Goal: Task Accomplishment & Management: Manage account settings

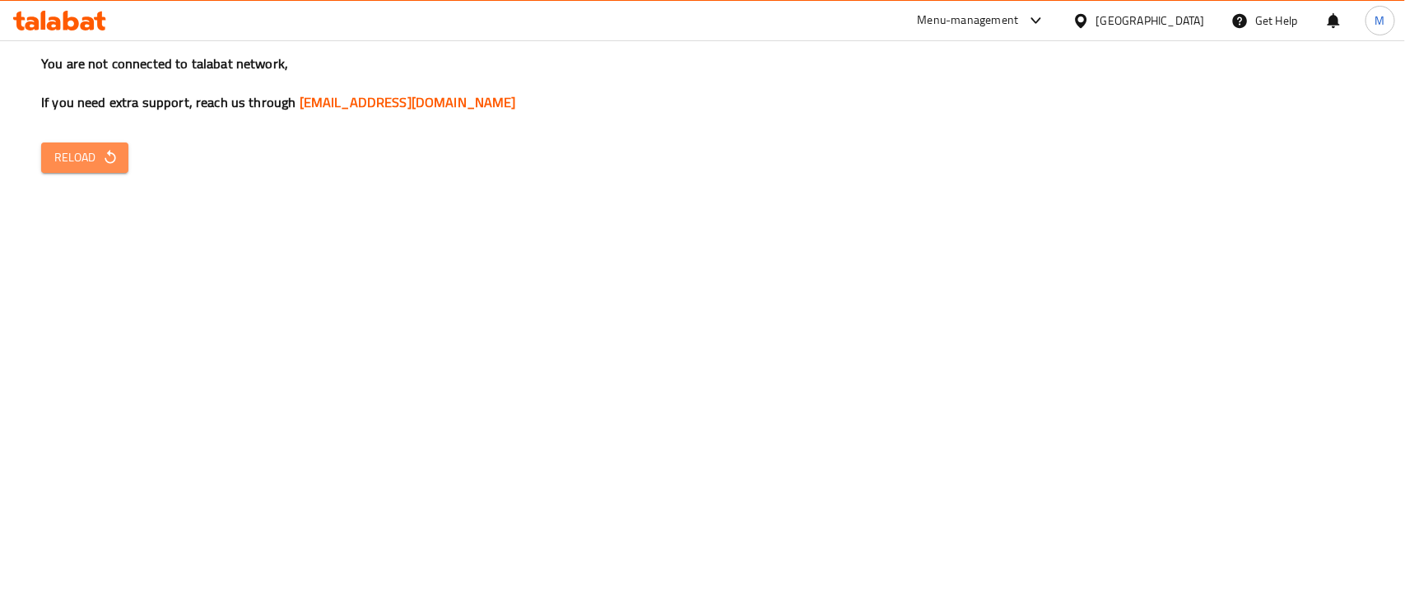
click at [74, 165] on span "Reload" at bounding box center [84, 157] width 61 height 21
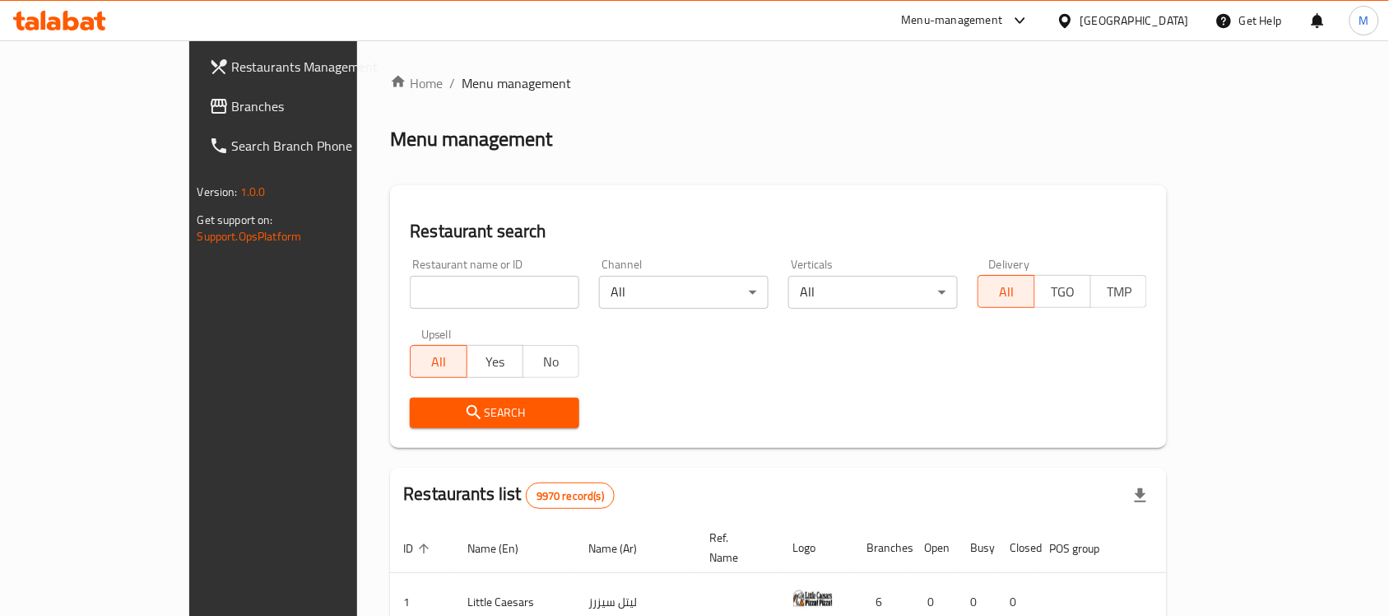
click at [1177, 30] on div "[GEOGRAPHIC_DATA]" at bounding box center [1122, 21] width 159 height 40
click at [1160, 21] on div "Kuwait" at bounding box center [1135, 21] width 109 height 18
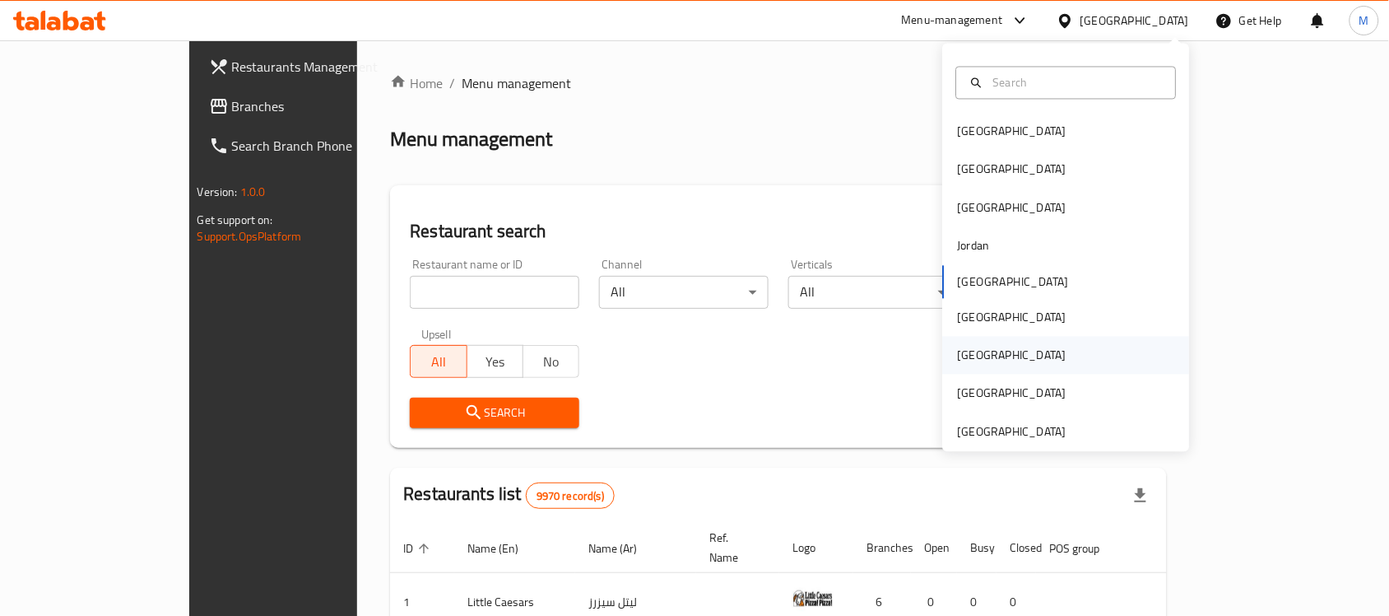
scroll to position [8, 0]
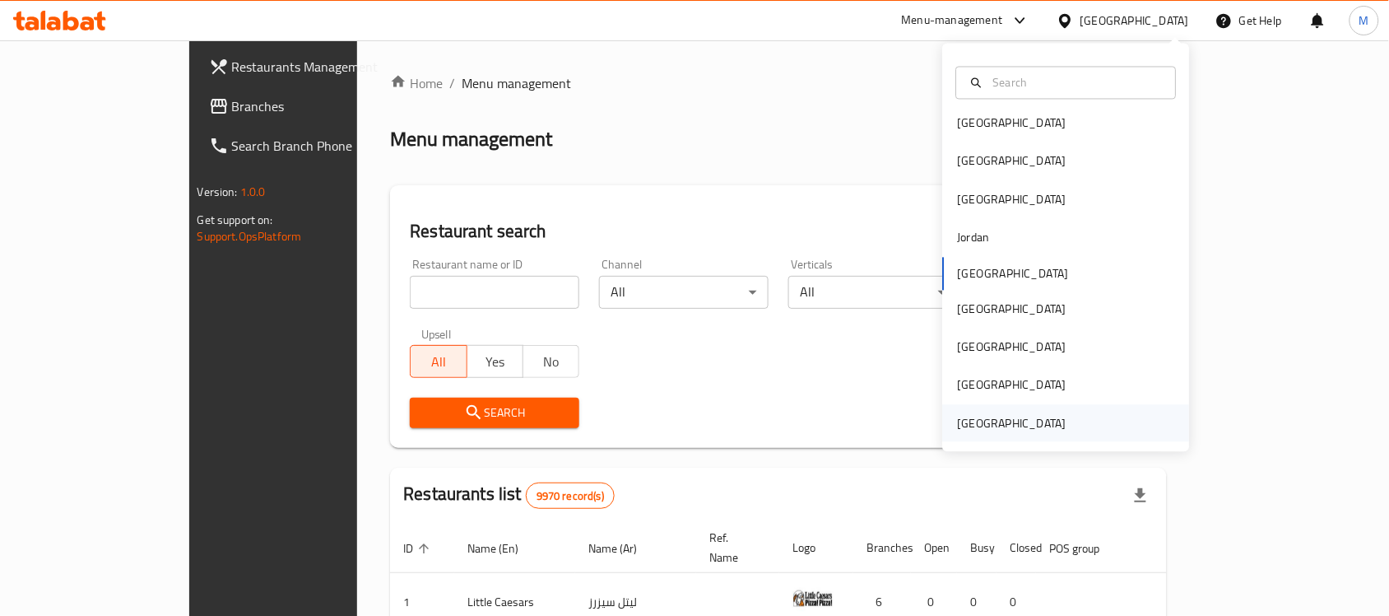
click at [994, 422] on div "[GEOGRAPHIC_DATA]" at bounding box center [1012, 423] width 109 height 18
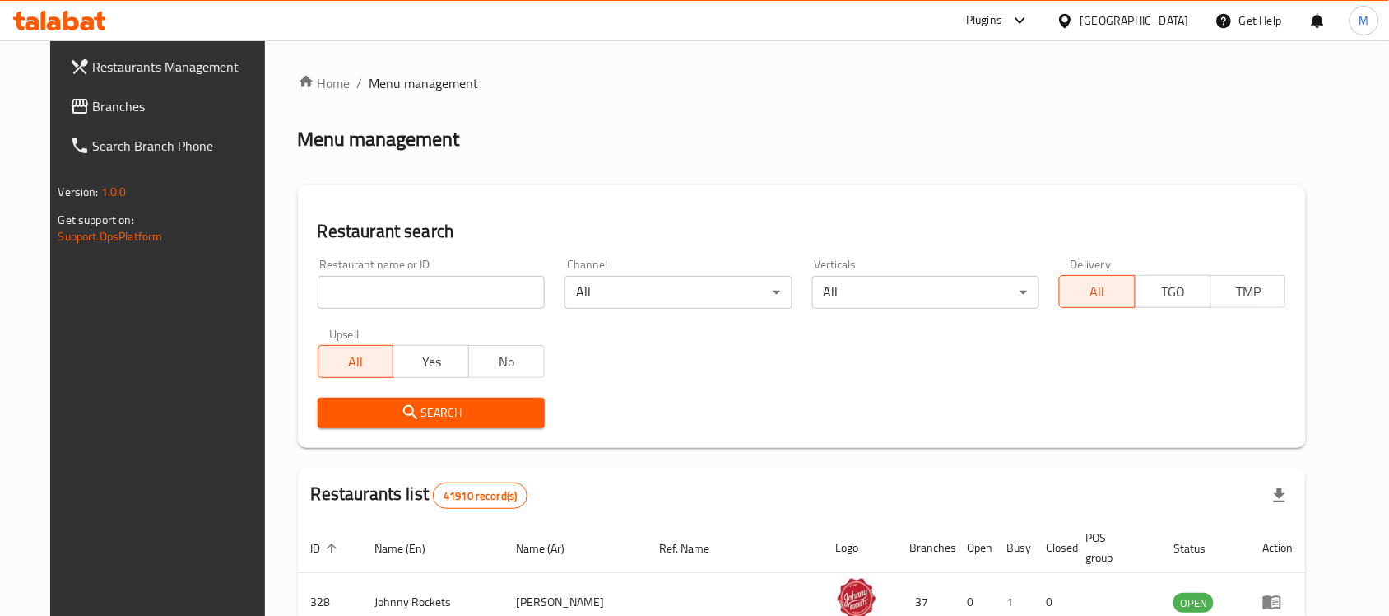
click at [125, 113] on span "Branches" at bounding box center [181, 106] width 176 height 20
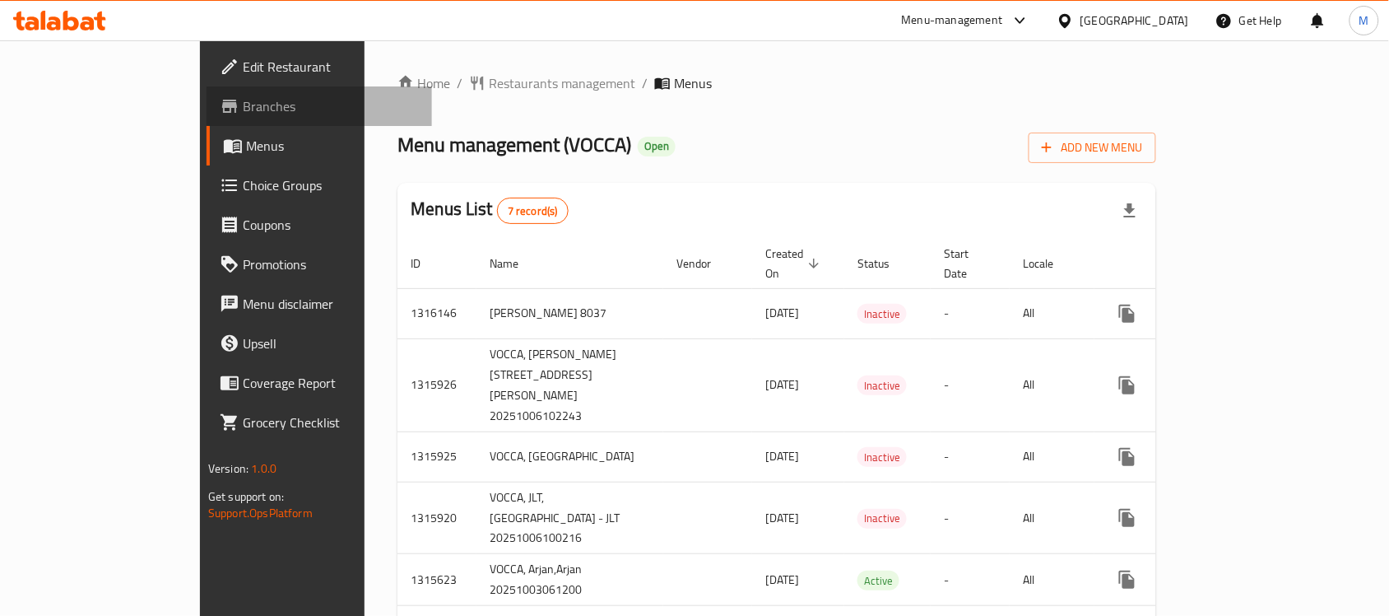
click at [243, 111] on span "Branches" at bounding box center [331, 106] width 176 height 20
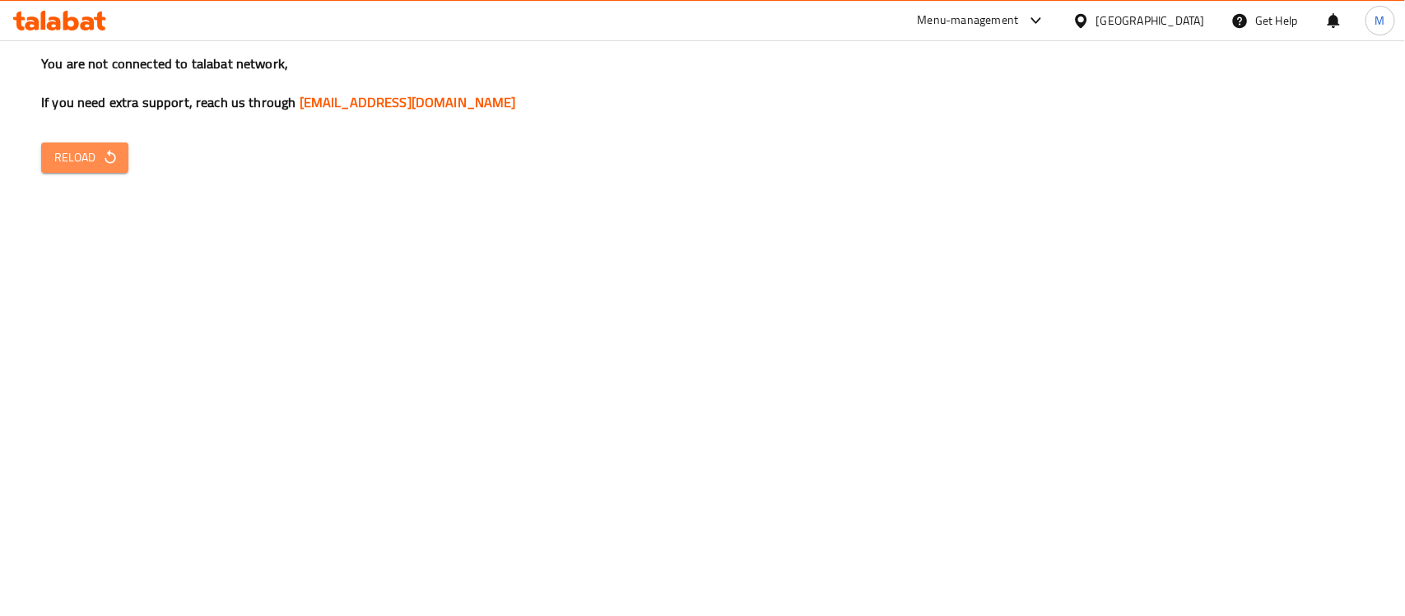
click at [80, 170] on button "Reload" at bounding box center [84, 157] width 87 height 30
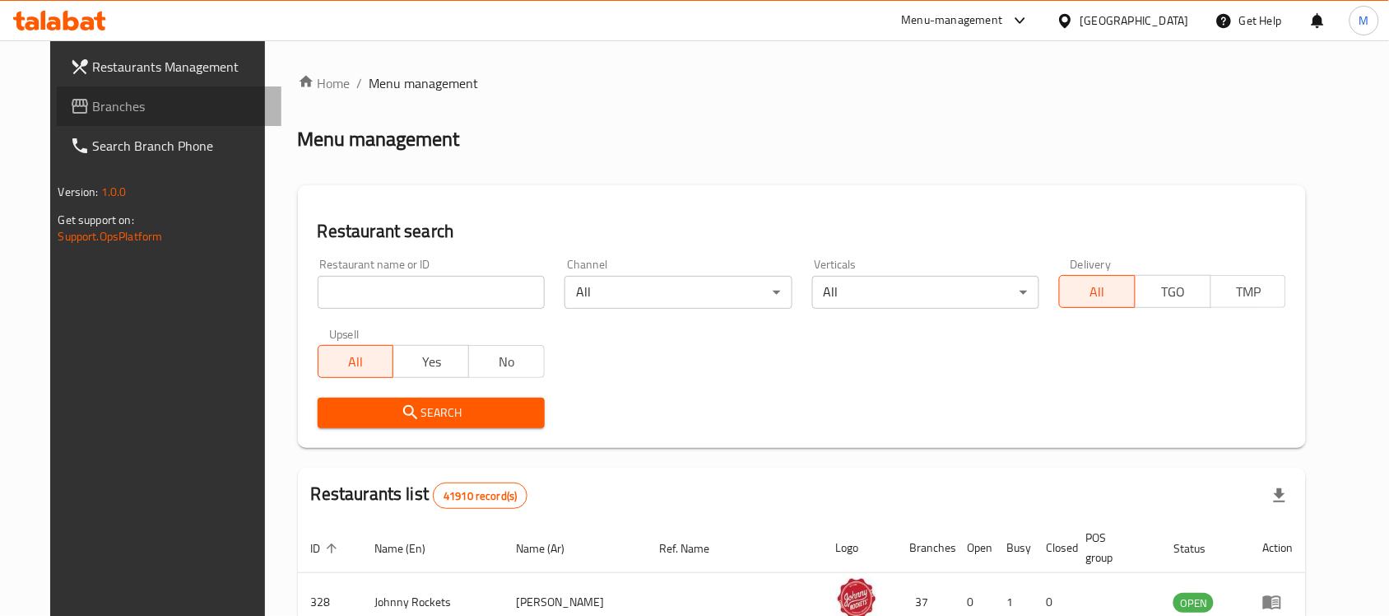
click at [123, 115] on span "Branches" at bounding box center [181, 106] width 176 height 20
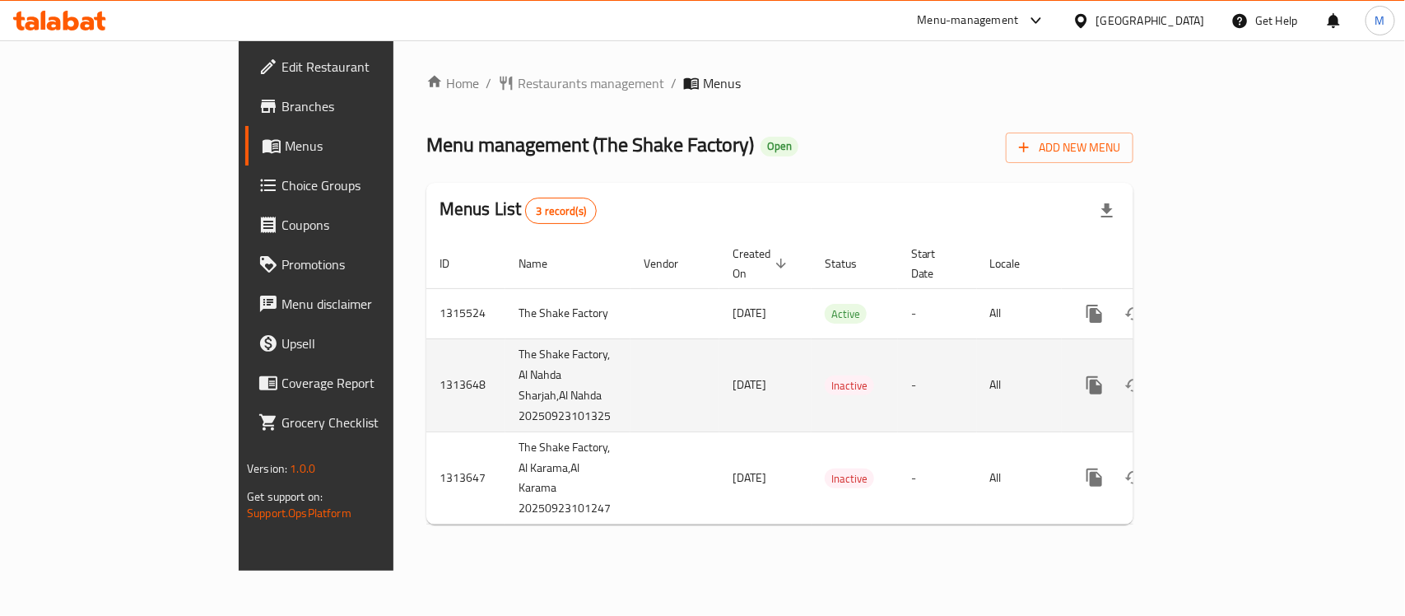
click at [505, 391] on td "The Shake Factory, Al Nahda Sharjah,Al Nahda 20250923101325" at bounding box center [567, 384] width 125 height 93
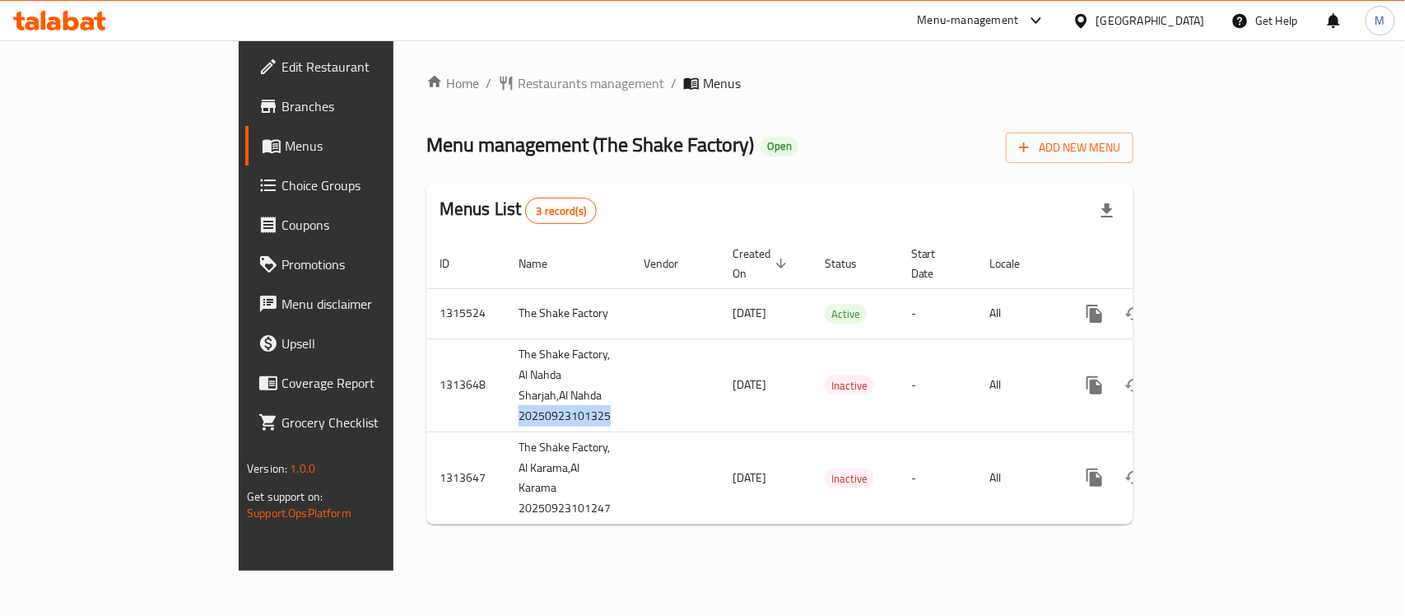
copy td "20250923101325"
click at [518, 83] on span "Restaurants management" at bounding box center [591, 83] width 146 height 20
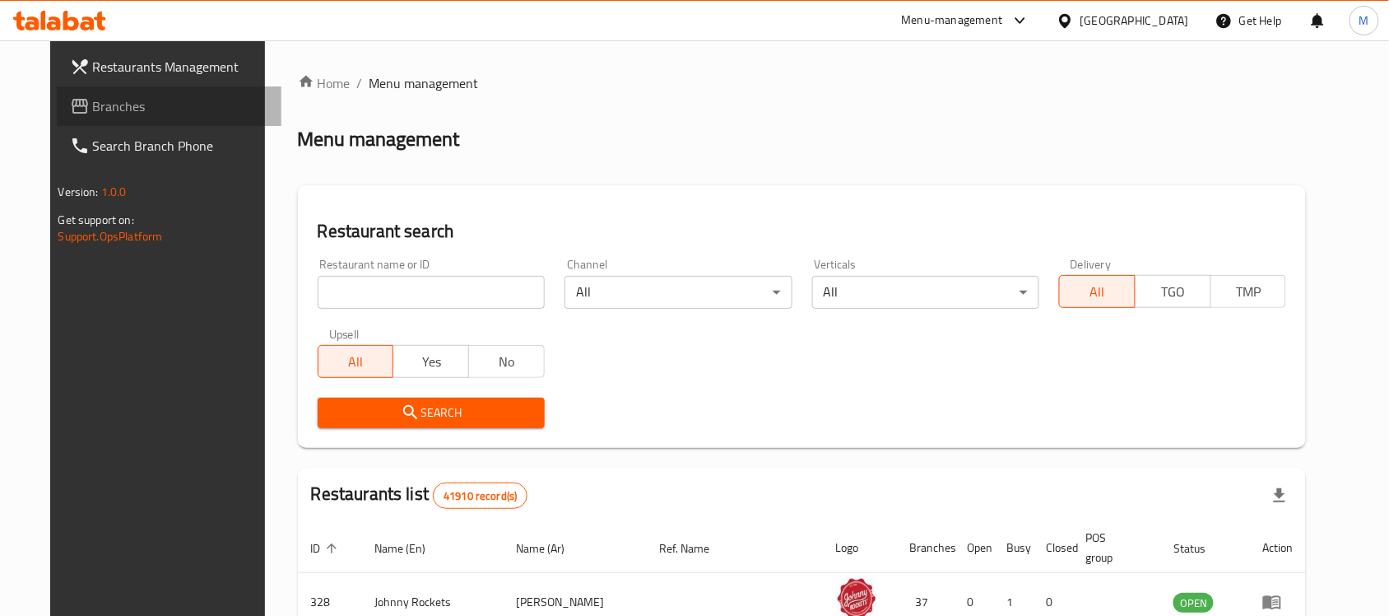
click at [105, 115] on span "Branches" at bounding box center [181, 106] width 176 height 20
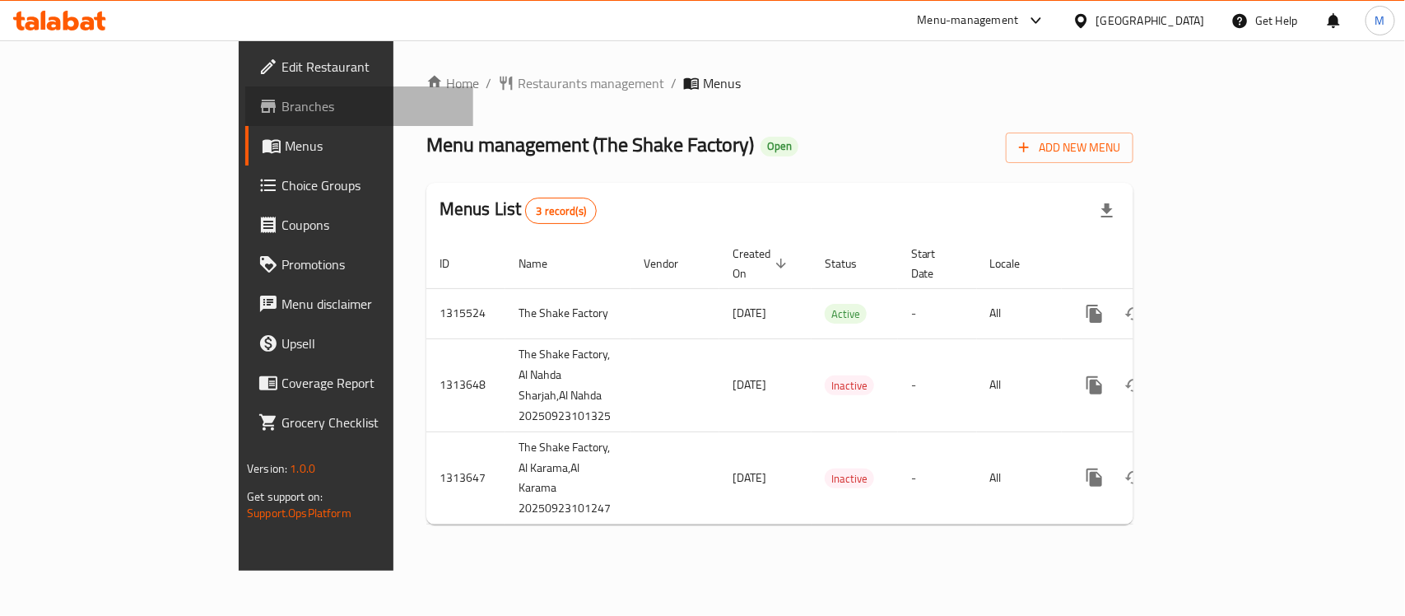
click at [281, 108] on span "Branches" at bounding box center [370, 106] width 179 height 20
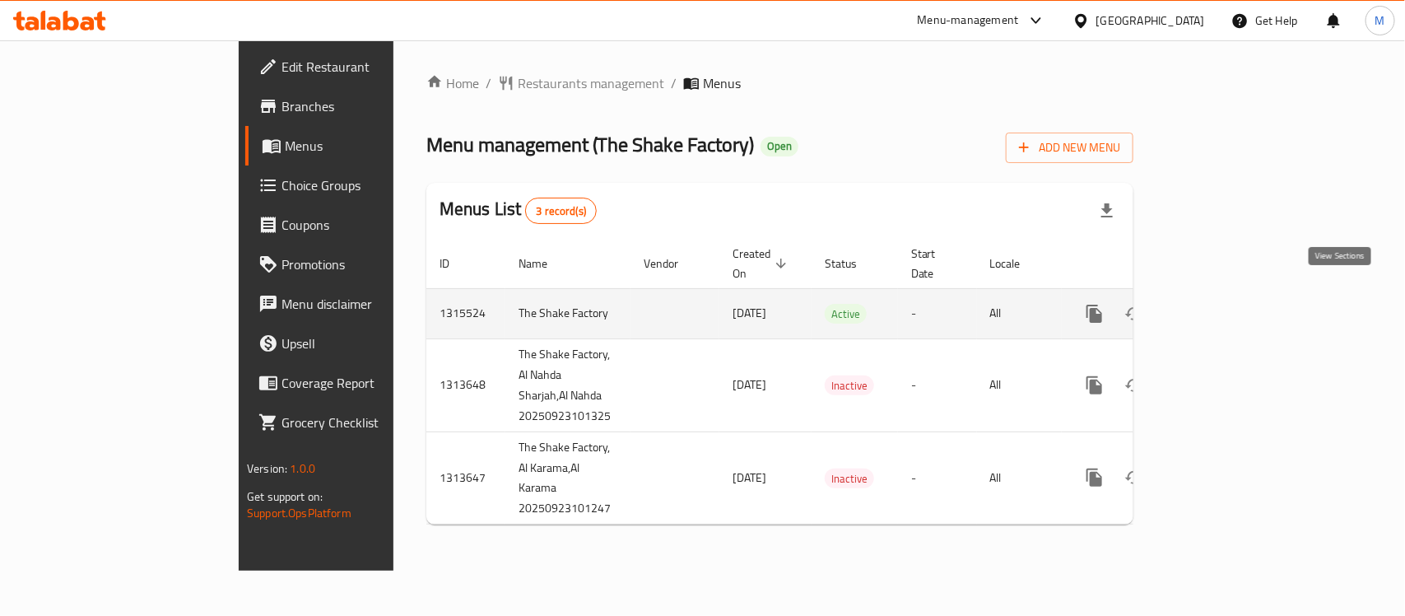
click at [1223, 304] on icon "enhanced table" at bounding box center [1213, 314] width 20 height 20
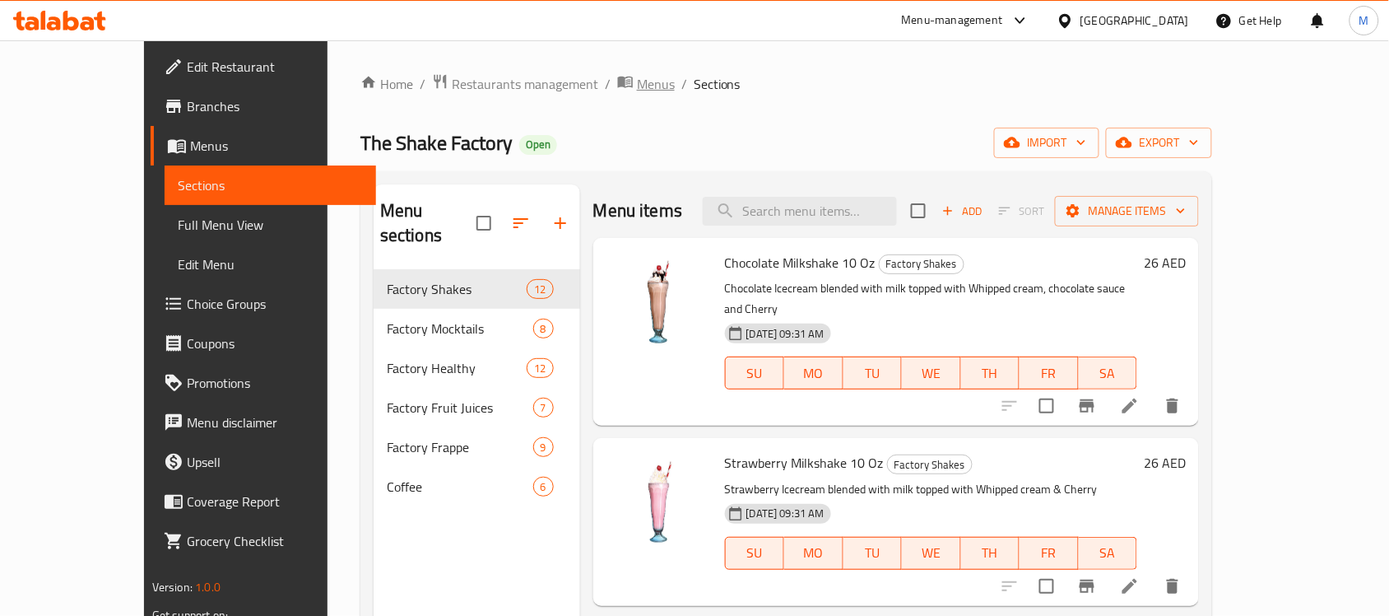
click at [637, 85] on span "Menus" at bounding box center [656, 84] width 38 height 20
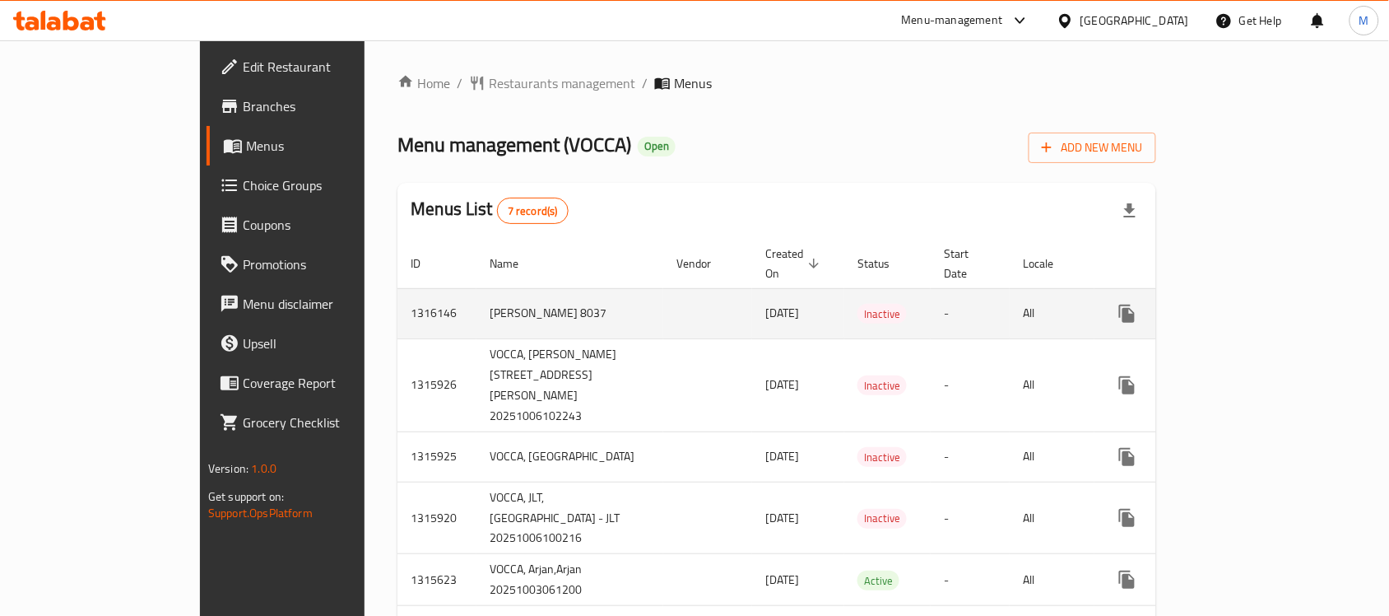
scroll to position [226, 0]
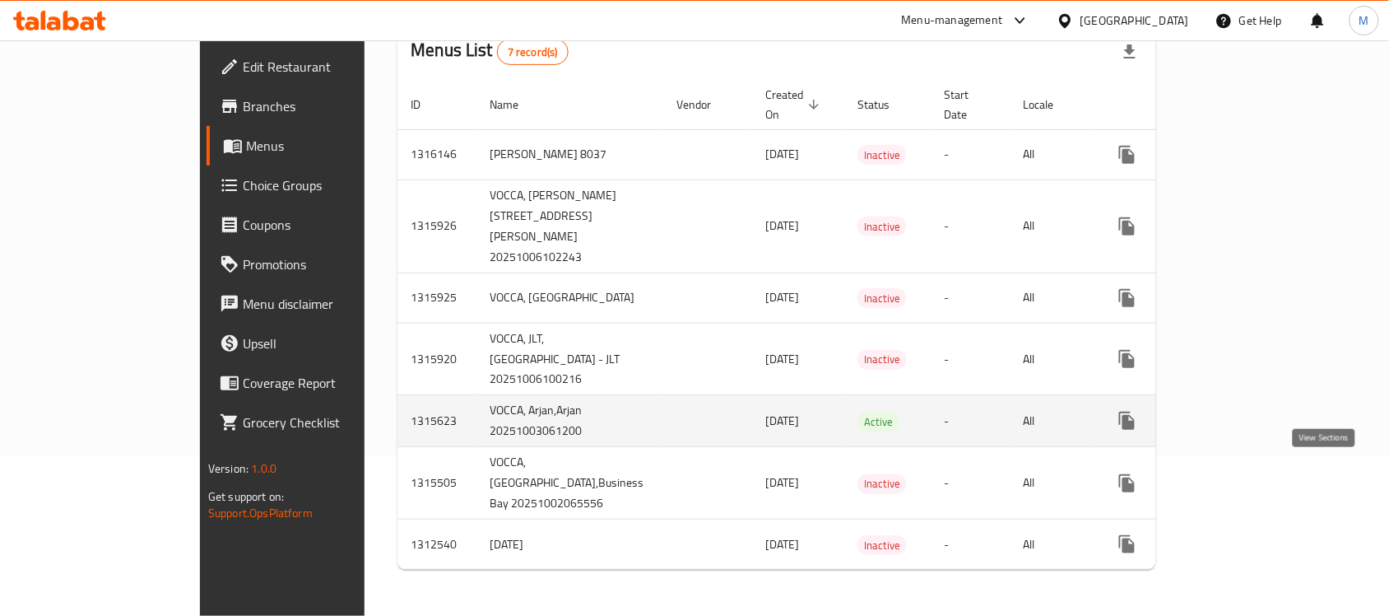
click at [1253, 413] on icon "enhanced table" at bounding box center [1246, 420] width 15 height 15
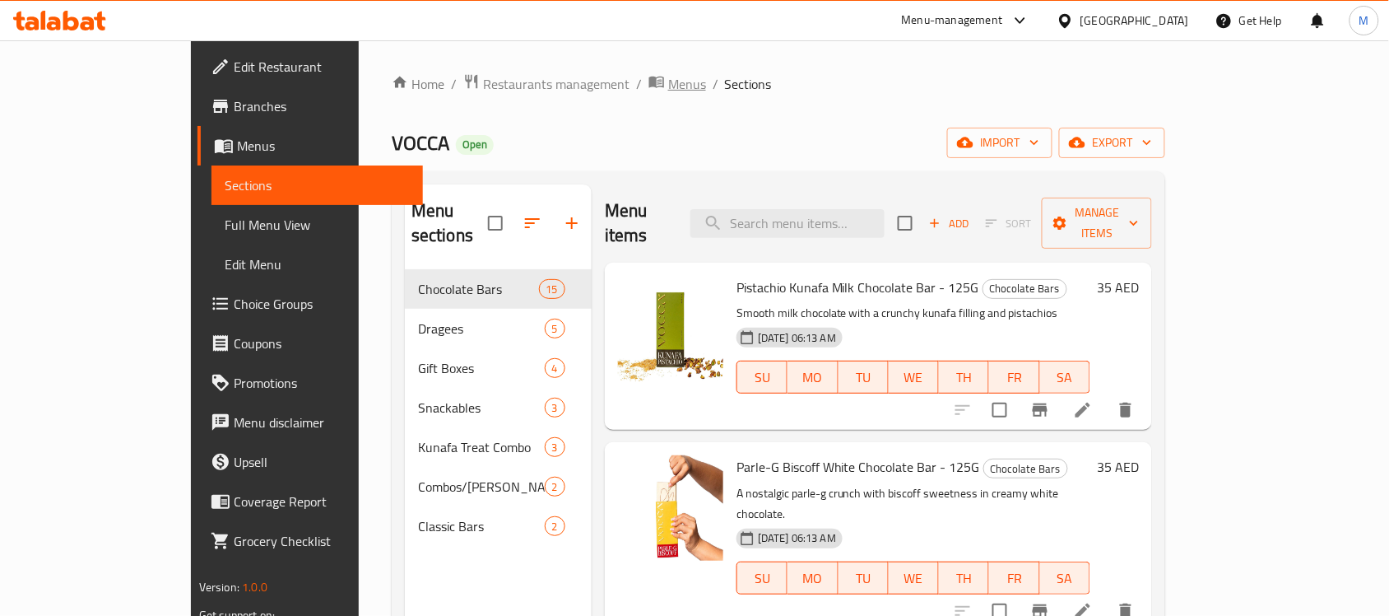
click at [658, 80] on icon "breadcrumb" at bounding box center [660, 83] width 5 height 6
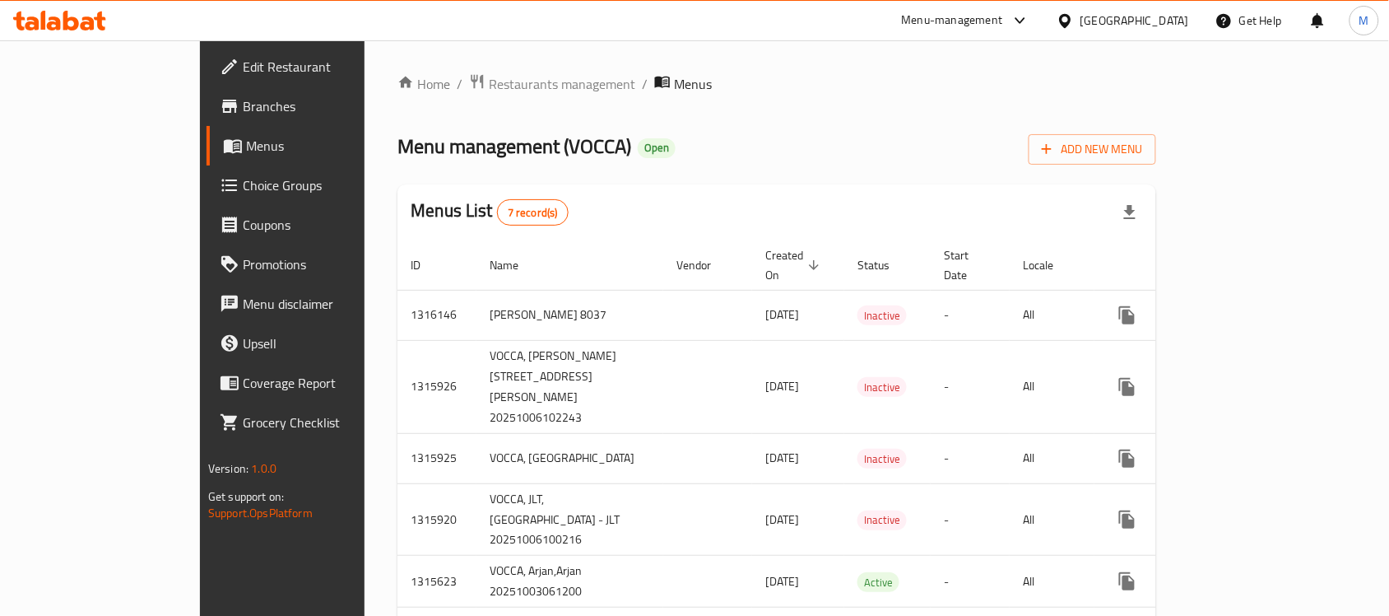
click at [74, 17] on icon at bounding box center [71, 21] width 16 height 20
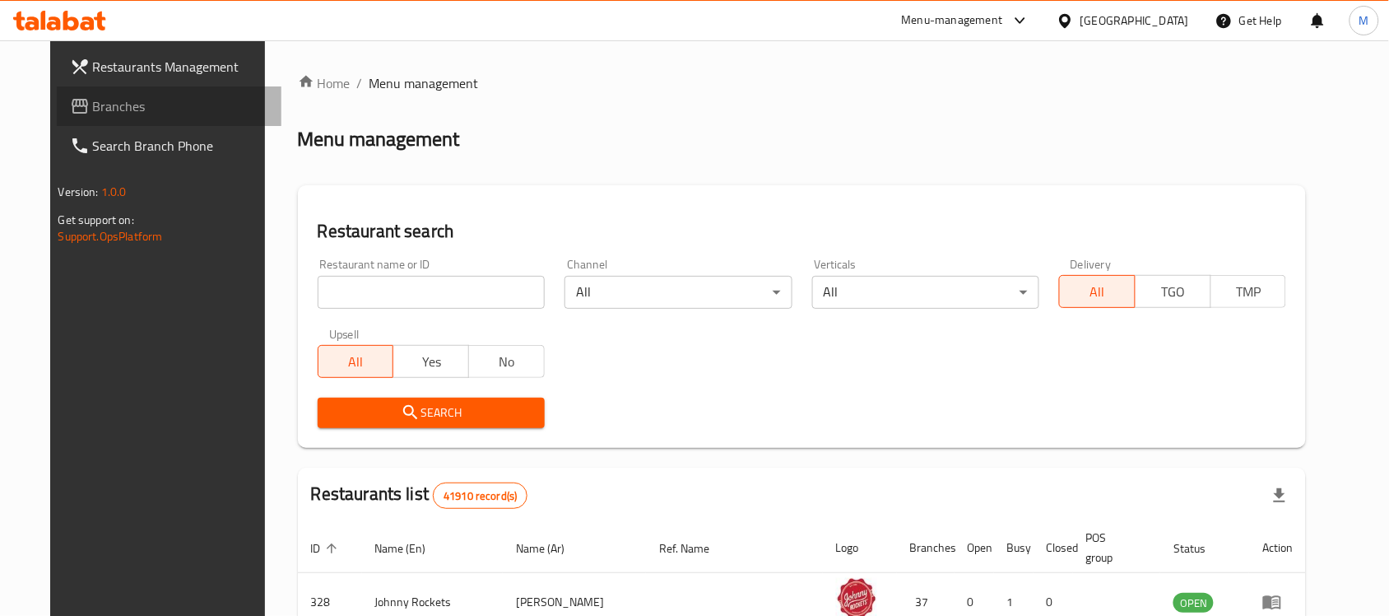
click at [57, 92] on link "Branches" at bounding box center [169, 106] width 225 height 40
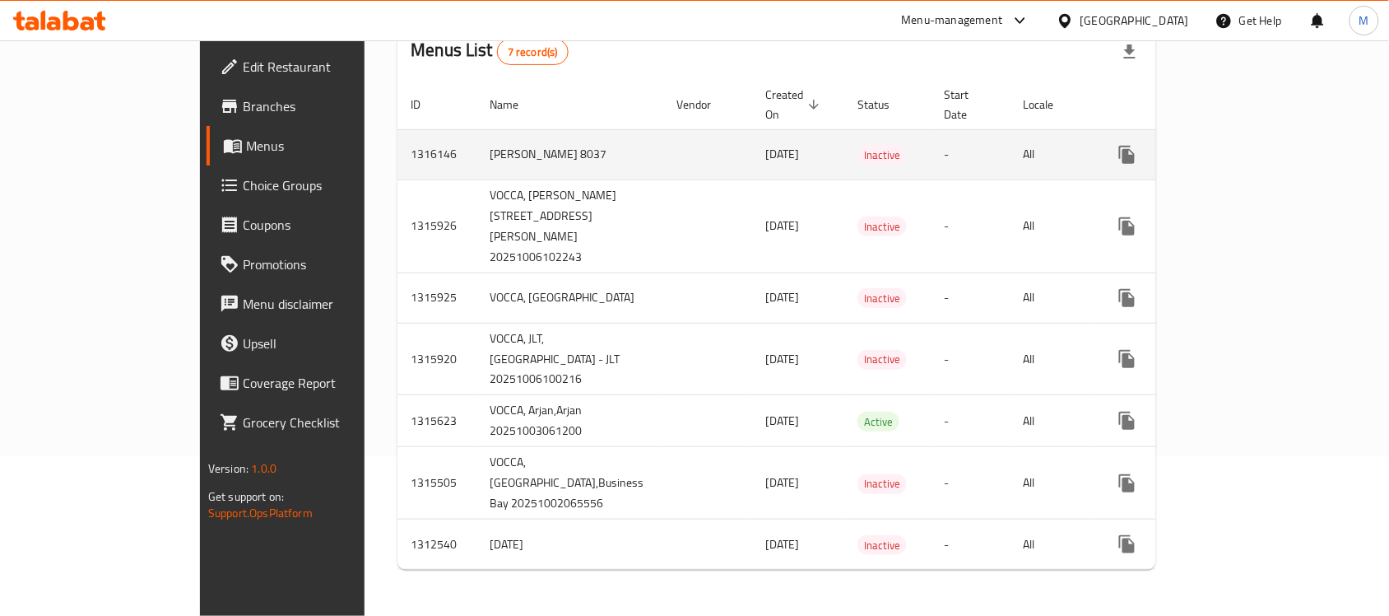
scroll to position [226, 0]
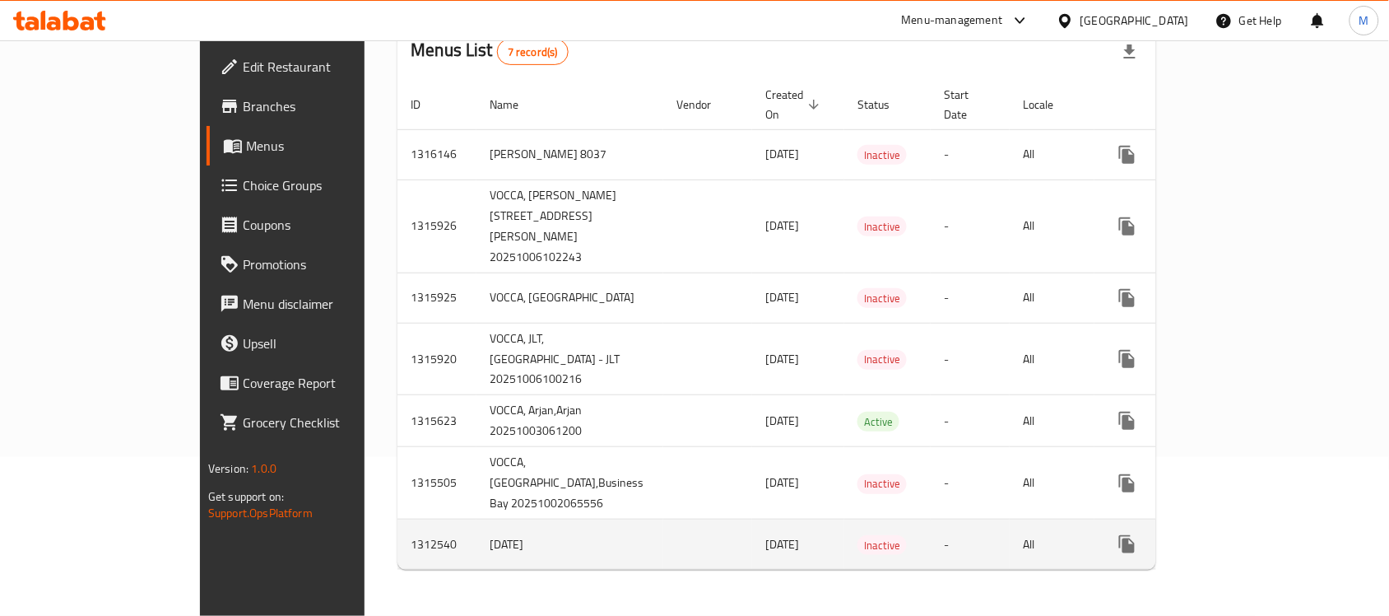
click at [397, 547] on td "1312540" at bounding box center [436, 544] width 79 height 50
drag, startPoint x: 307, startPoint y: 547, endPoint x: 874, endPoint y: 531, distance: 567.2
click at [874, 531] on tr "1312540 [DATE] [DATE] Inactive - All" at bounding box center [837, 544] width 881 height 50
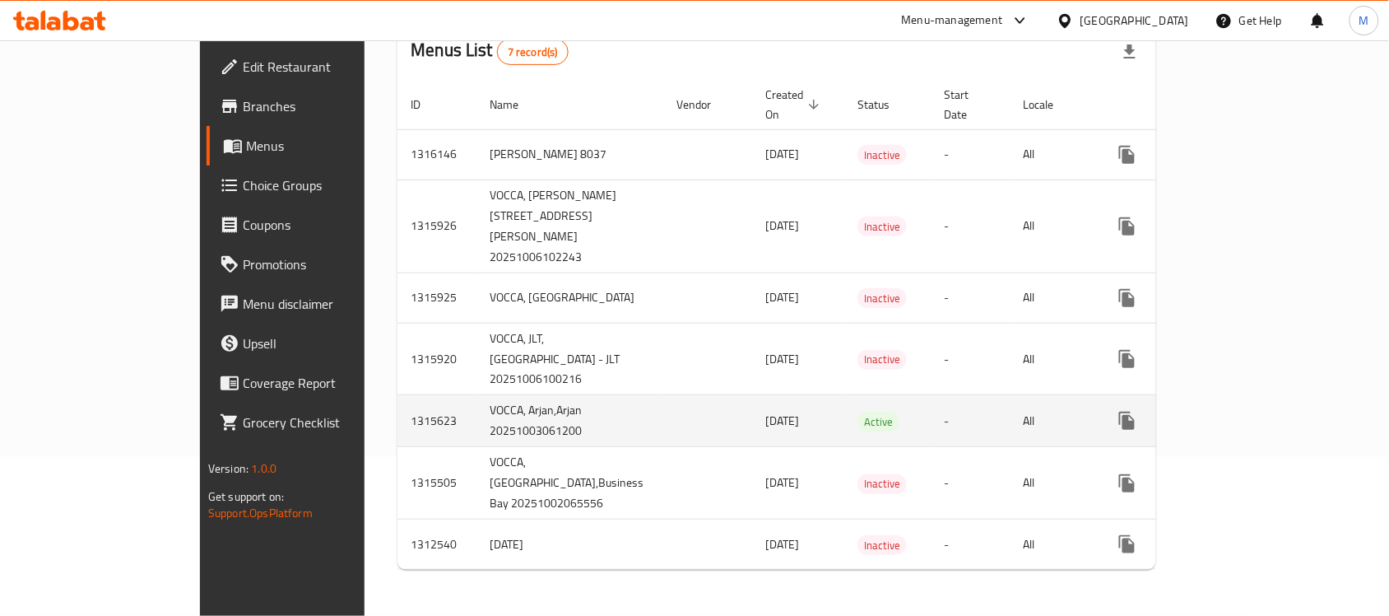
click at [476, 409] on td "VOCCA, Arjan,Arjan 20251003061200" at bounding box center [569, 421] width 187 height 52
drag, startPoint x: 356, startPoint y: 409, endPoint x: 871, endPoint y: 399, distance: 514.4
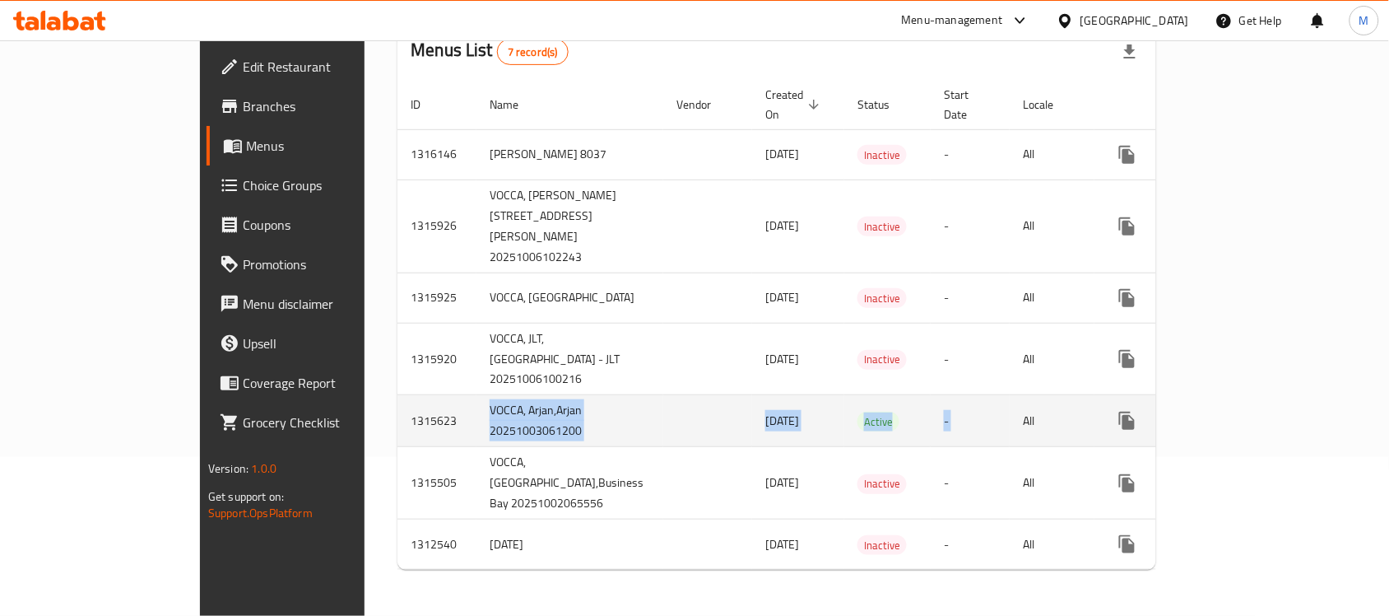
click at [871, 399] on tr "1315623 [PERSON_NAME],Arjan 20251003061200 [DATE] Active - All" at bounding box center [837, 421] width 881 height 52
click at [844, 407] on td "Active" at bounding box center [887, 421] width 86 height 52
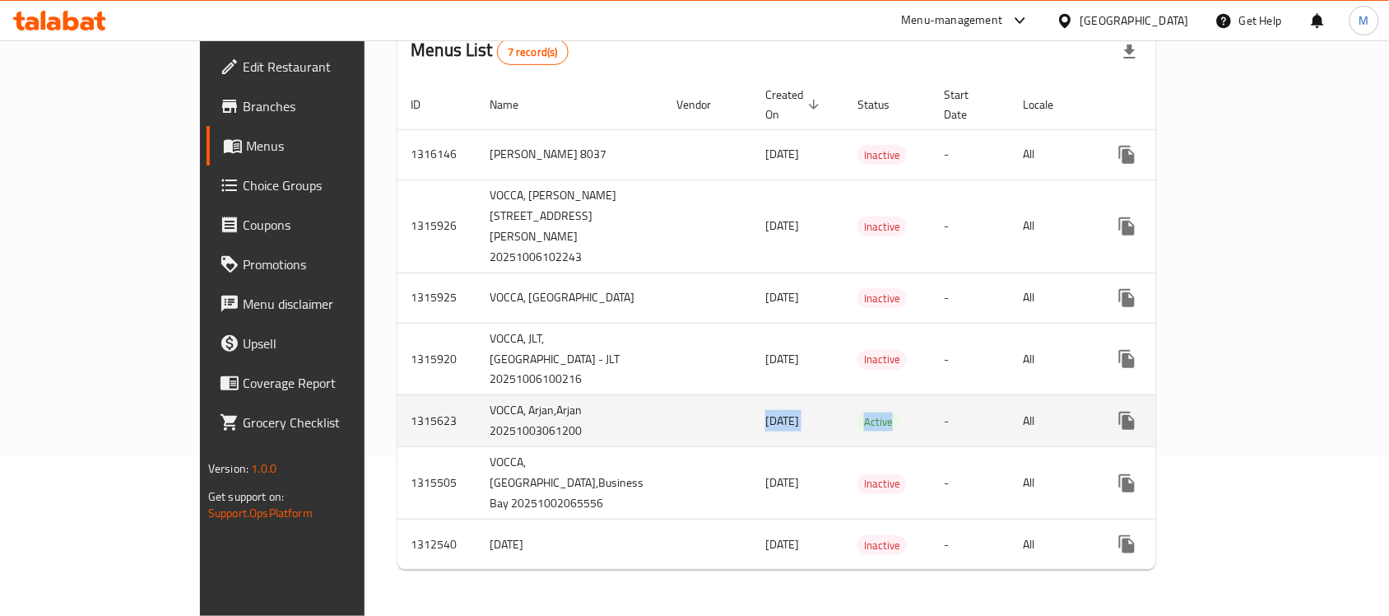
drag, startPoint x: 824, startPoint y: 407, endPoint x: 627, endPoint y: 392, distance: 197.3
click at [627, 395] on tr "1315623 [PERSON_NAME],Arjan 20251003061200 [DATE] Active - All" at bounding box center [837, 421] width 881 height 52
click at [476, 395] on td "VOCCA, Arjan,Arjan 20251003061200" at bounding box center [569, 421] width 187 height 52
drag, startPoint x: 383, startPoint y: 391, endPoint x: 385, endPoint y: 429, distance: 37.9
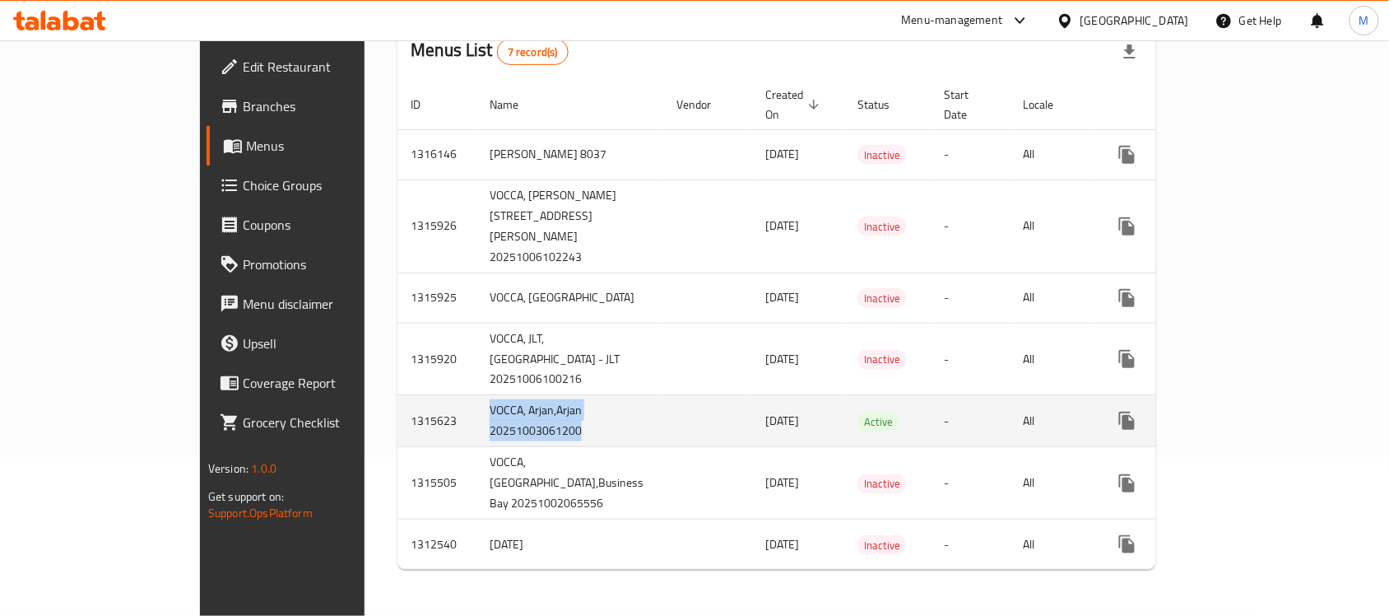
click at [476, 429] on td "VOCCA, Arjan,Arjan 20251003061200" at bounding box center [569, 421] width 187 height 52
click at [476, 432] on td "VOCCA, Arjan,Arjan 20251003061200" at bounding box center [569, 421] width 187 height 52
drag, startPoint x: 412, startPoint y: 432, endPoint x: 395, endPoint y: 430, distance: 17.4
click at [476, 430] on td "VOCCA, Arjan,Arjan 20251003061200" at bounding box center [569, 421] width 187 height 52
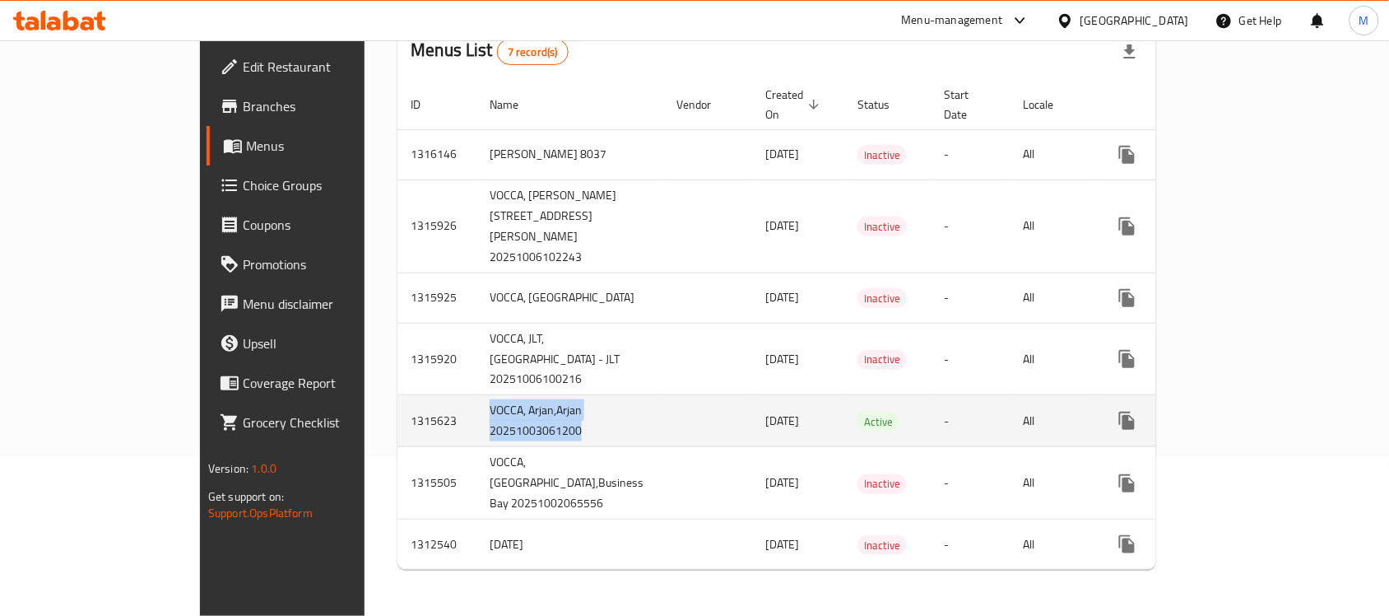
click at [476, 430] on td "VOCCA, Arjan,Arjan 20251003061200" at bounding box center [569, 421] width 187 height 52
drag, startPoint x: 395, startPoint y: 430, endPoint x: 381, endPoint y: 422, distance: 16.2
click at [476, 422] on td "VOCCA, Arjan,Arjan 20251003061200" at bounding box center [569, 421] width 187 height 52
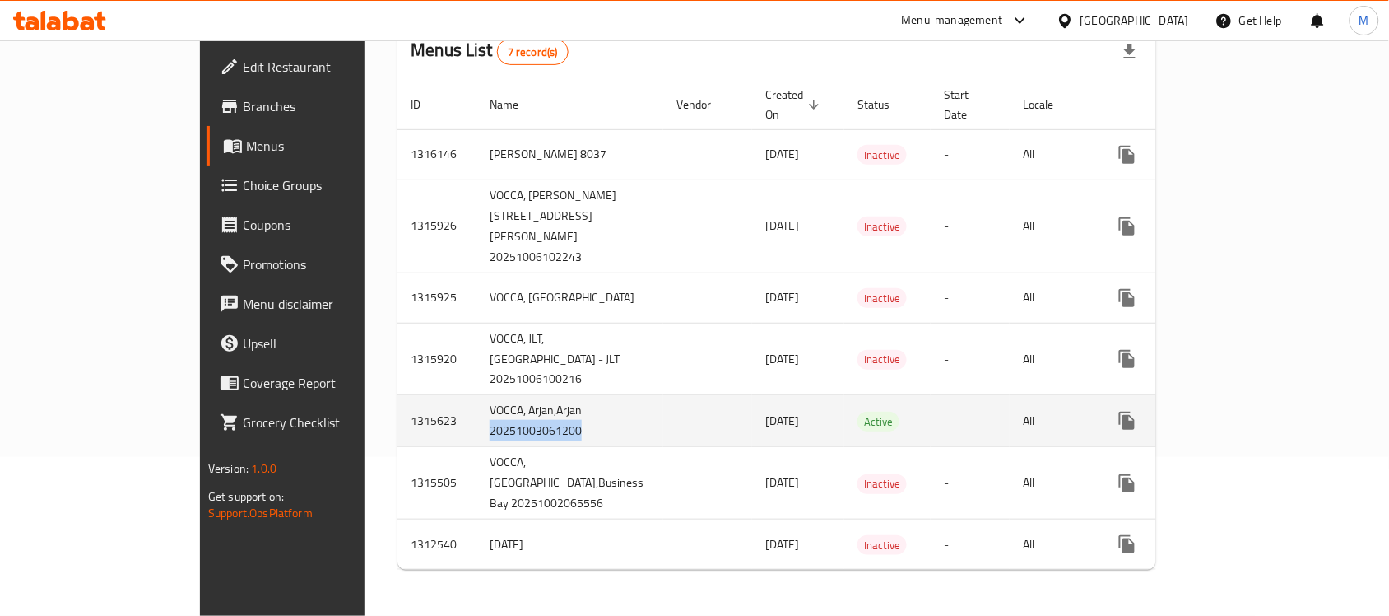
click at [476, 422] on td "VOCCA, Arjan,Arjan 20251003061200" at bounding box center [569, 421] width 187 height 52
drag, startPoint x: 381, startPoint y: 422, endPoint x: 384, endPoint y: 385, distance: 37.2
click at [476, 395] on td "VOCCA, Arjan,Arjan 20251003061200" at bounding box center [569, 421] width 187 height 52
drag, startPoint x: 384, startPoint y: 385, endPoint x: 406, endPoint y: 432, distance: 51.6
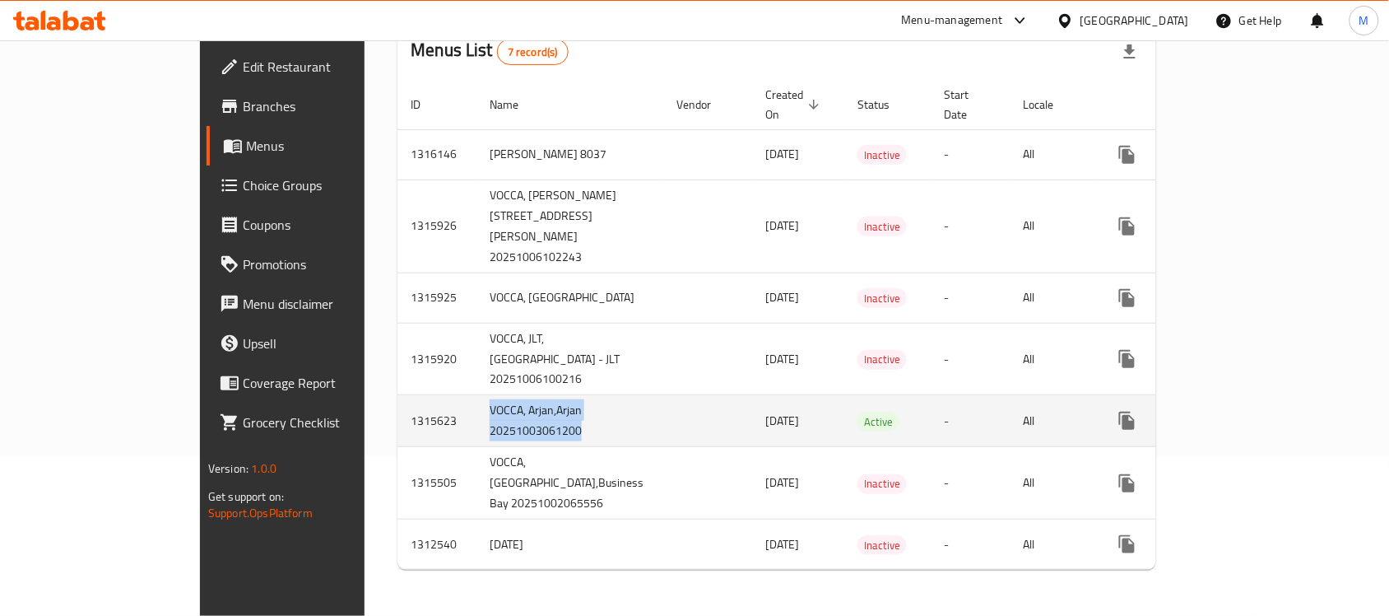
click at [476, 432] on td "VOCCA, Arjan,Arjan 20251003061200" at bounding box center [569, 421] width 187 height 52
click at [476, 436] on td "VOCCA, Arjan,Arjan 20251003061200" at bounding box center [569, 421] width 187 height 52
drag, startPoint x: 397, startPoint y: 436, endPoint x: 354, endPoint y: 391, distance: 62.9
click at [476, 395] on td "VOCCA, Arjan,Arjan 20251003061200" at bounding box center [569, 421] width 187 height 52
click at [1253, 413] on icon "enhanced table" at bounding box center [1246, 420] width 15 height 15
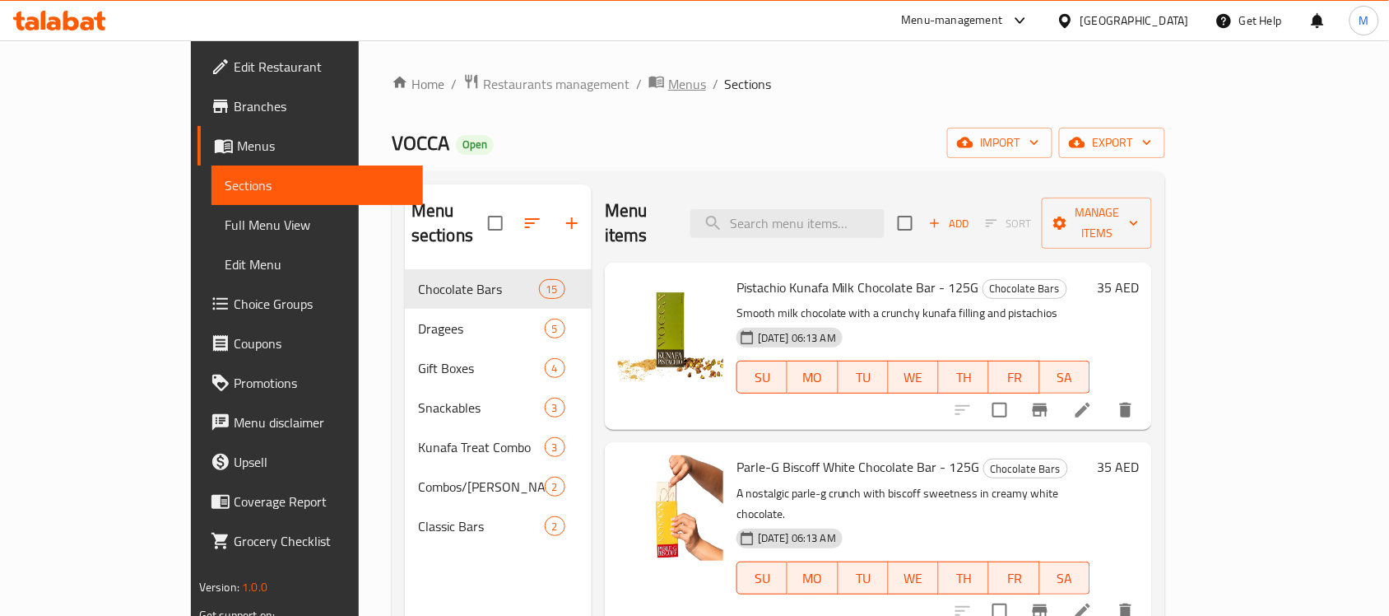
click at [668, 86] on span "Menus" at bounding box center [687, 84] width 38 height 20
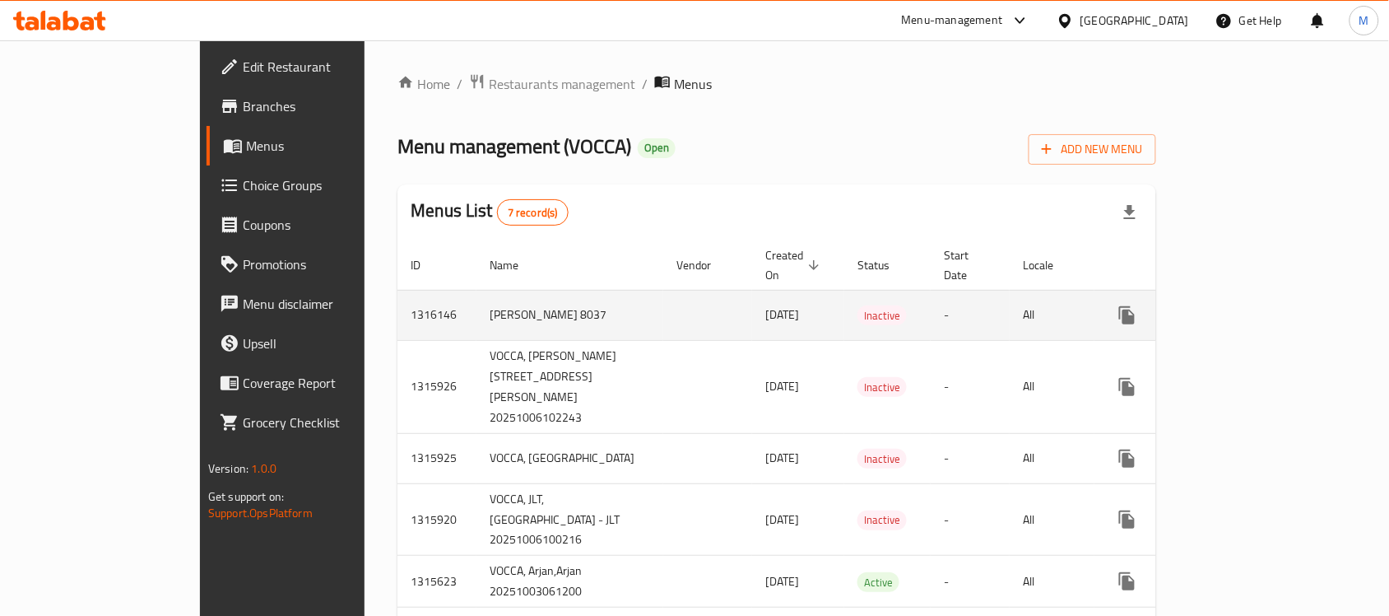
scroll to position [228, 0]
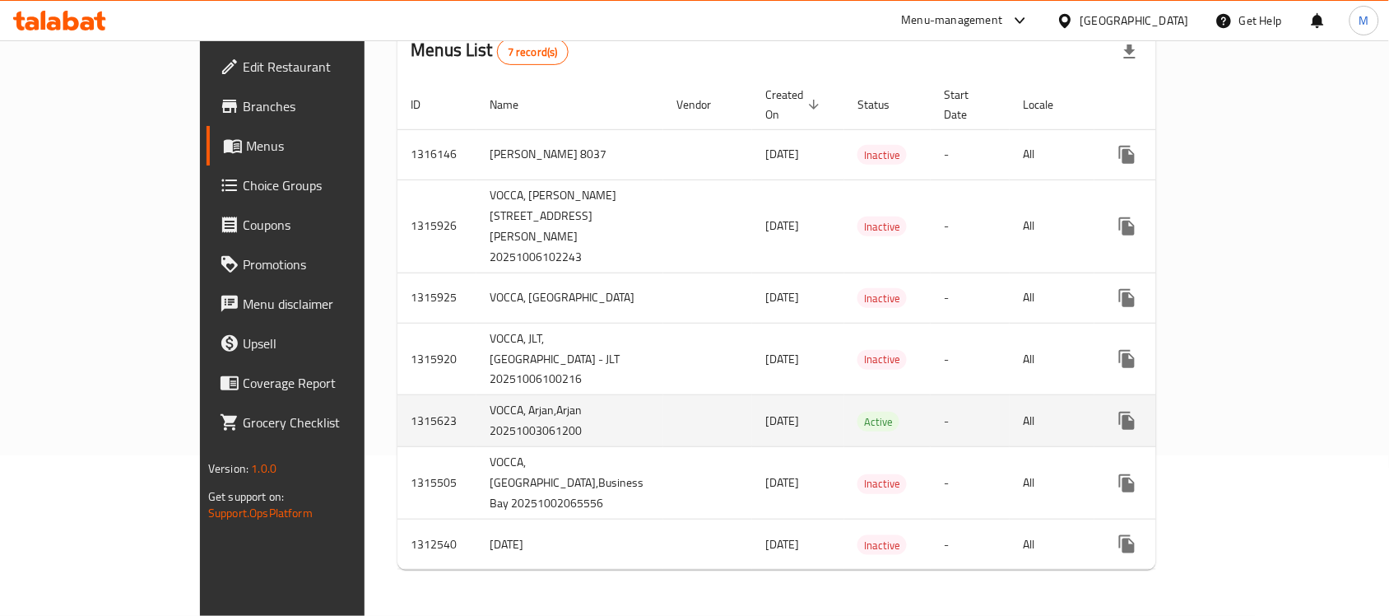
click at [397, 408] on td "1315623" at bounding box center [436, 421] width 79 height 52
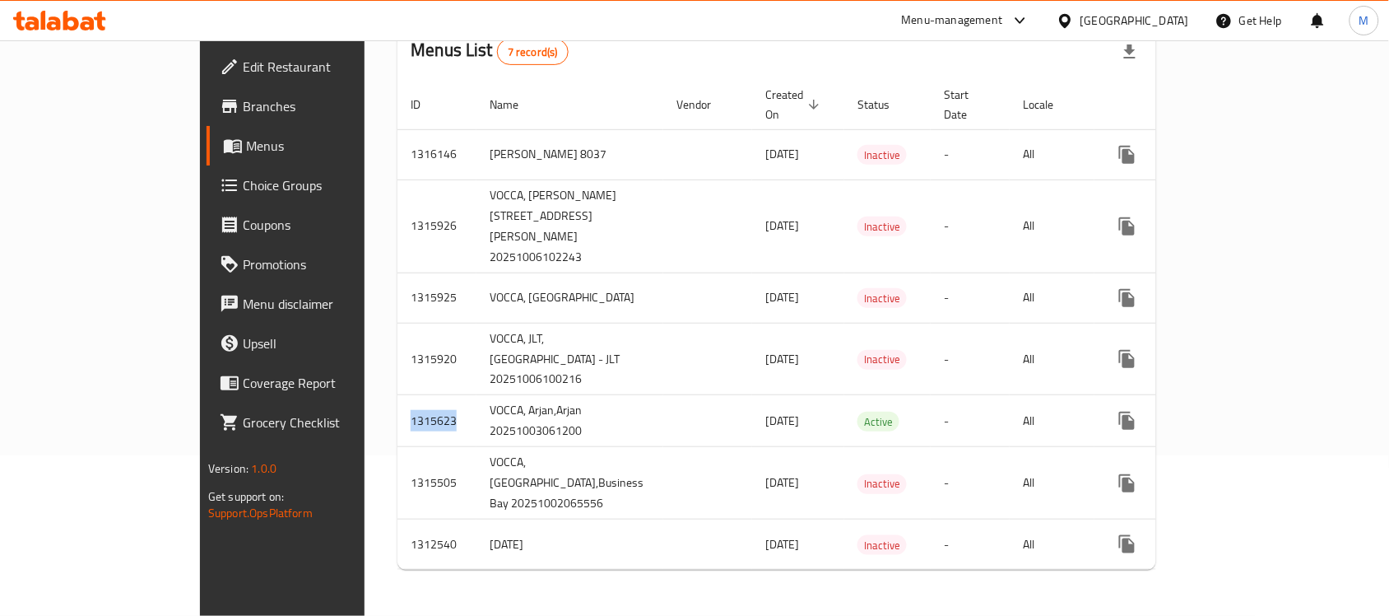
copy td "1315623"
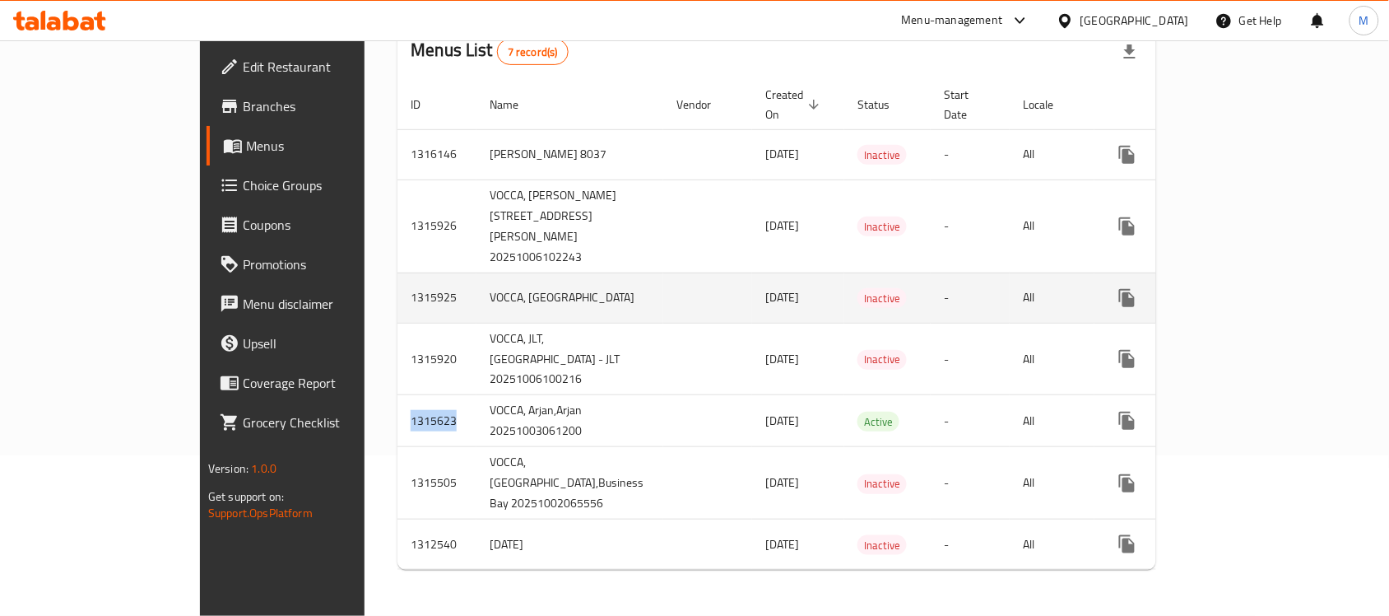
scroll to position [0, 0]
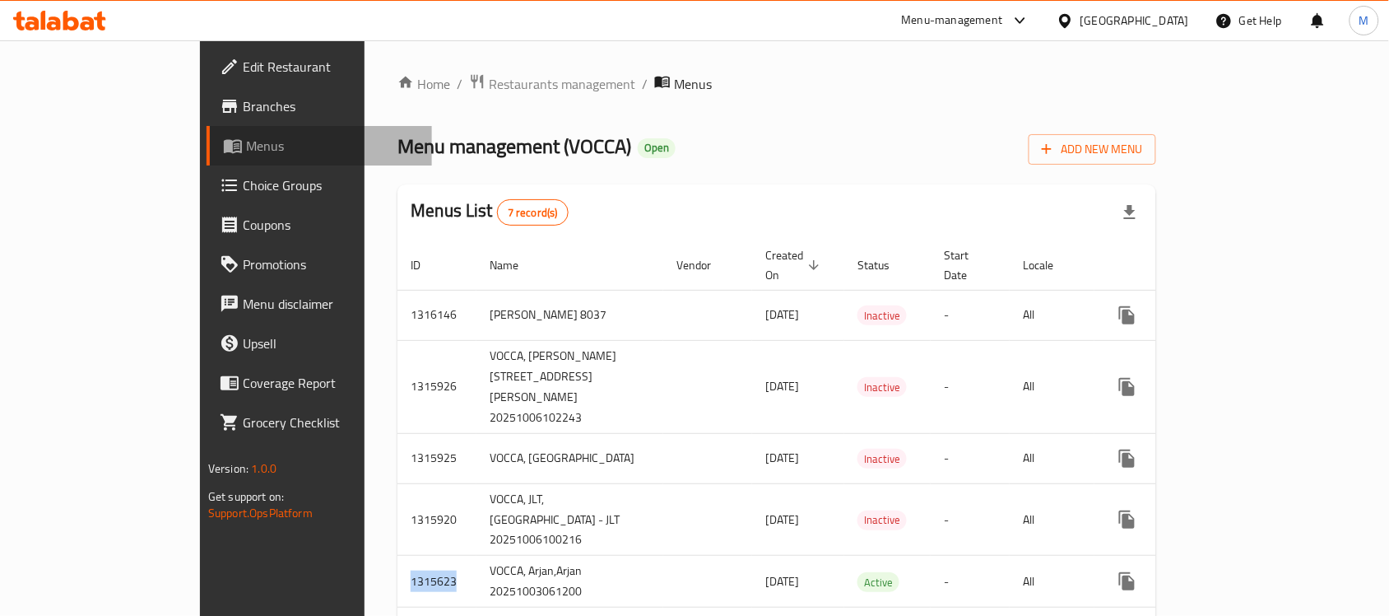
click at [246, 152] on span "Menus" at bounding box center [332, 146] width 173 height 20
click at [246, 140] on span "Menus" at bounding box center [332, 146] width 173 height 20
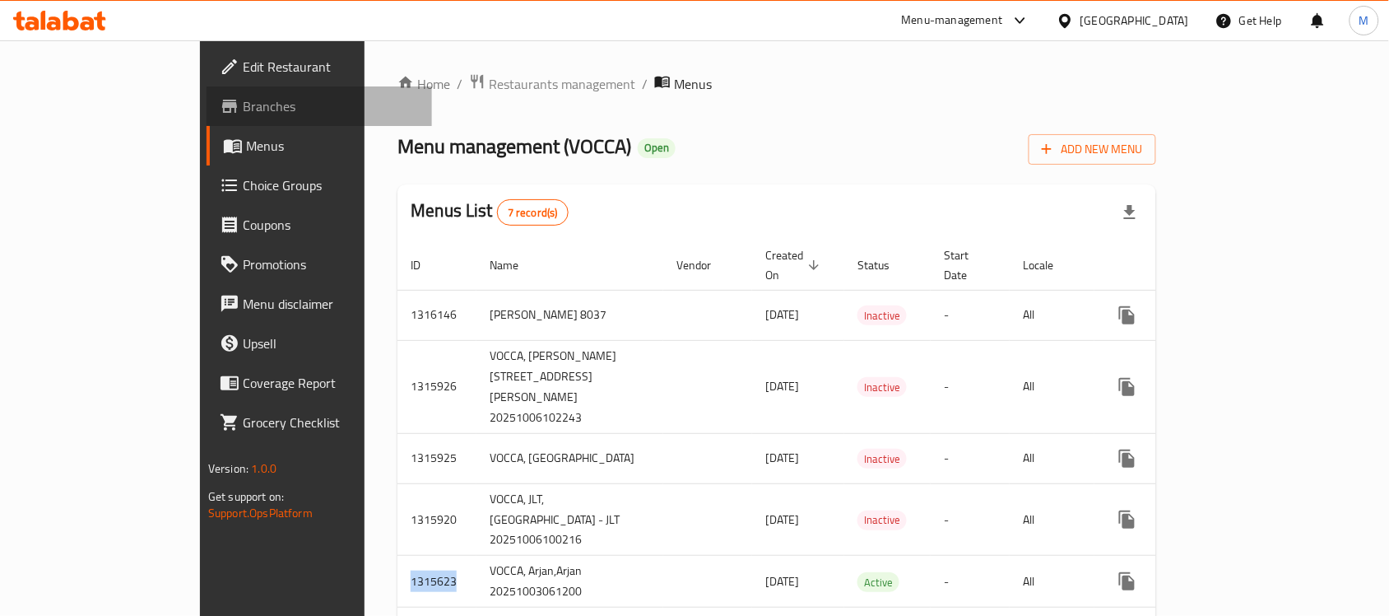
click at [243, 97] on span "Branches" at bounding box center [331, 106] width 176 height 20
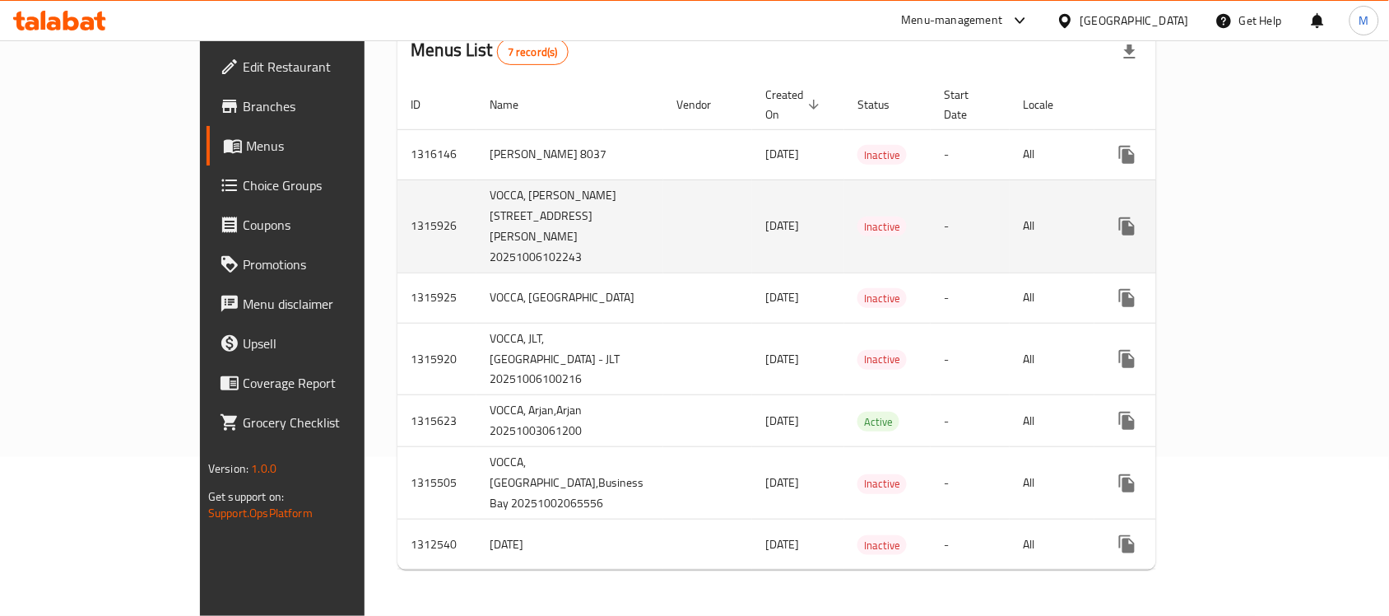
scroll to position [226, 0]
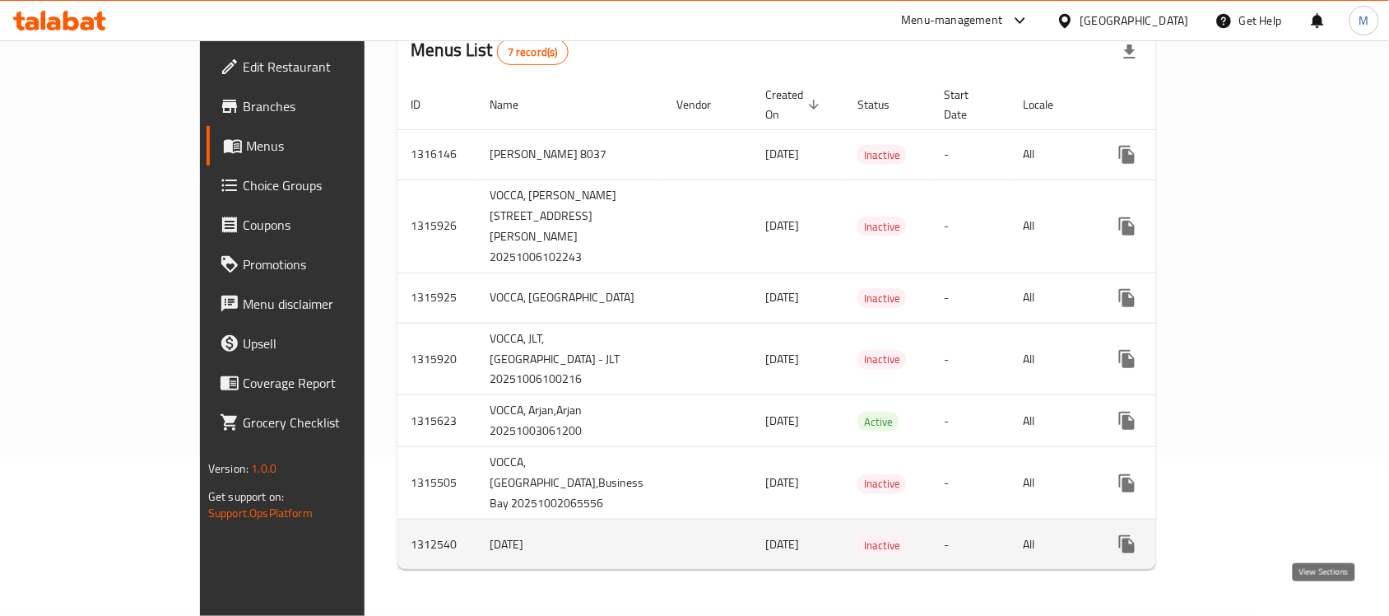
click at [1266, 531] on link "enhanced table" at bounding box center [1246, 544] width 40 height 40
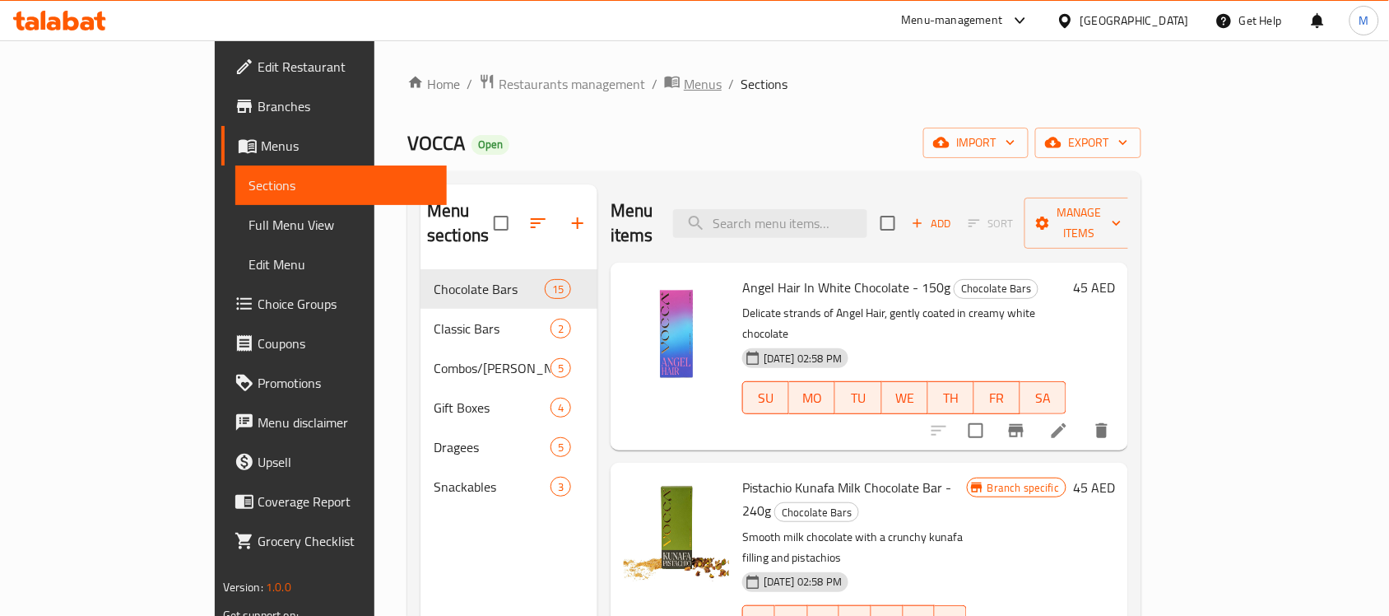
click at [684, 88] on span "Menus" at bounding box center [703, 84] width 38 height 20
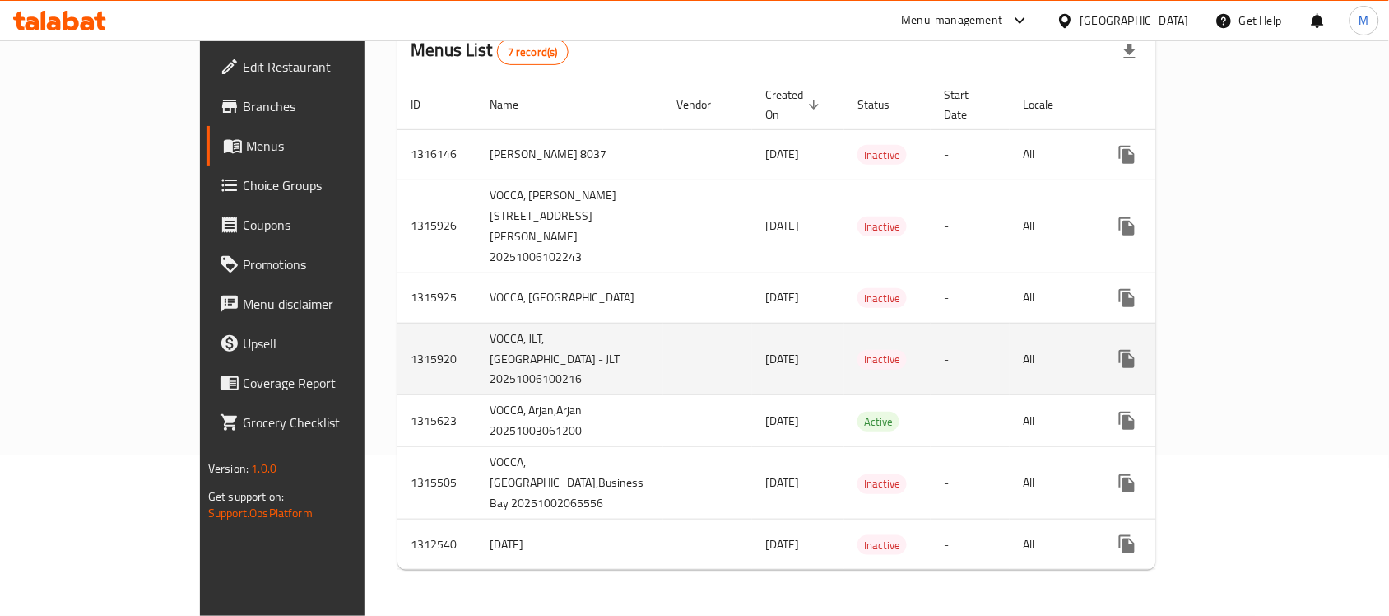
scroll to position [228, 0]
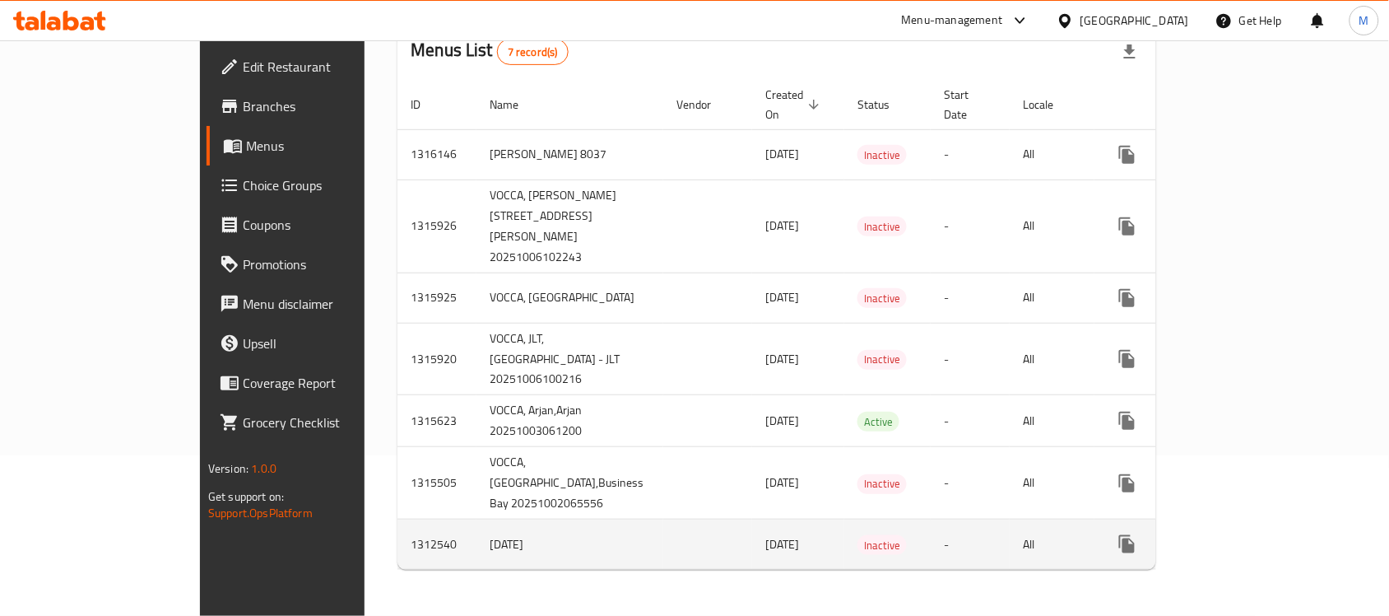
click at [397, 550] on td "1312540" at bounding box center [436, 544] width 79 height 50
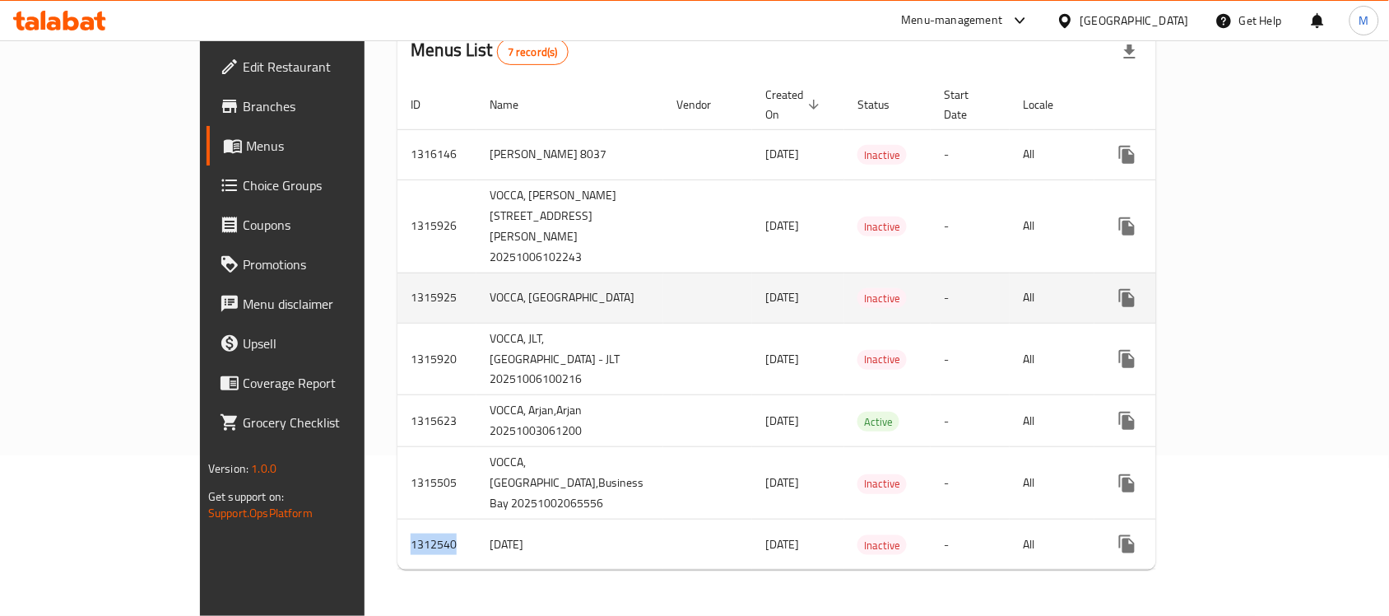
copy td "1312540"
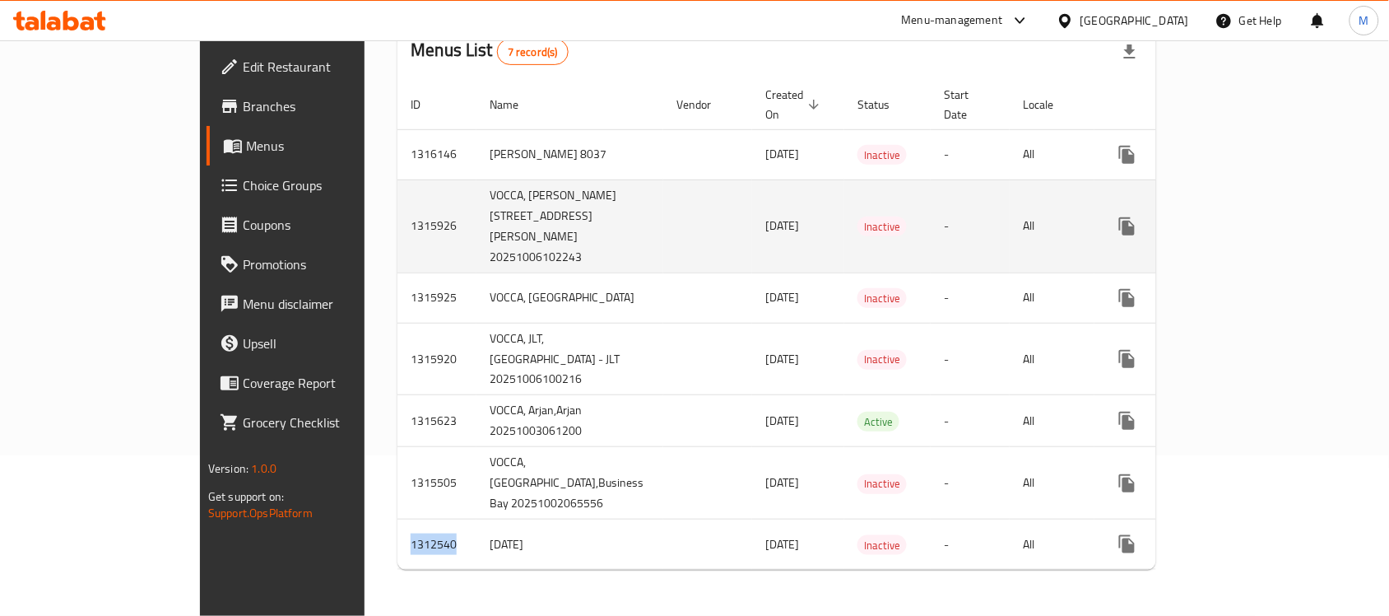
copy td "1312540"
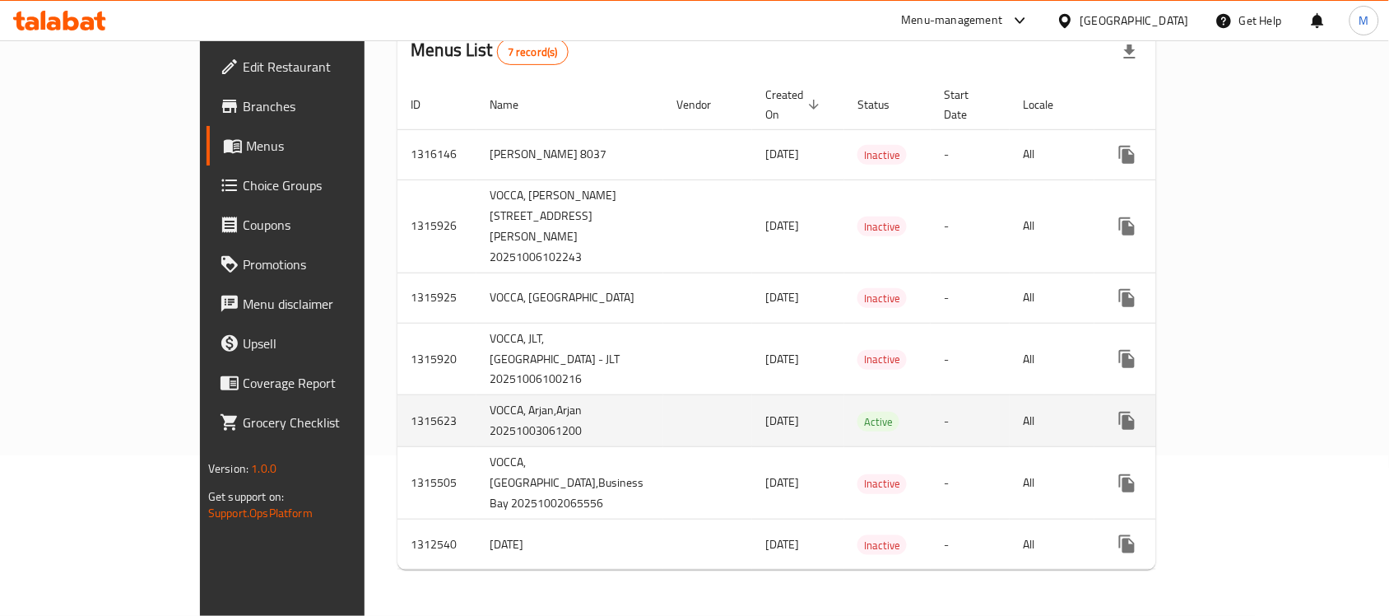
click at [397, 414] on td "1315623" at bounding box center [436, 421] width 79 height 52
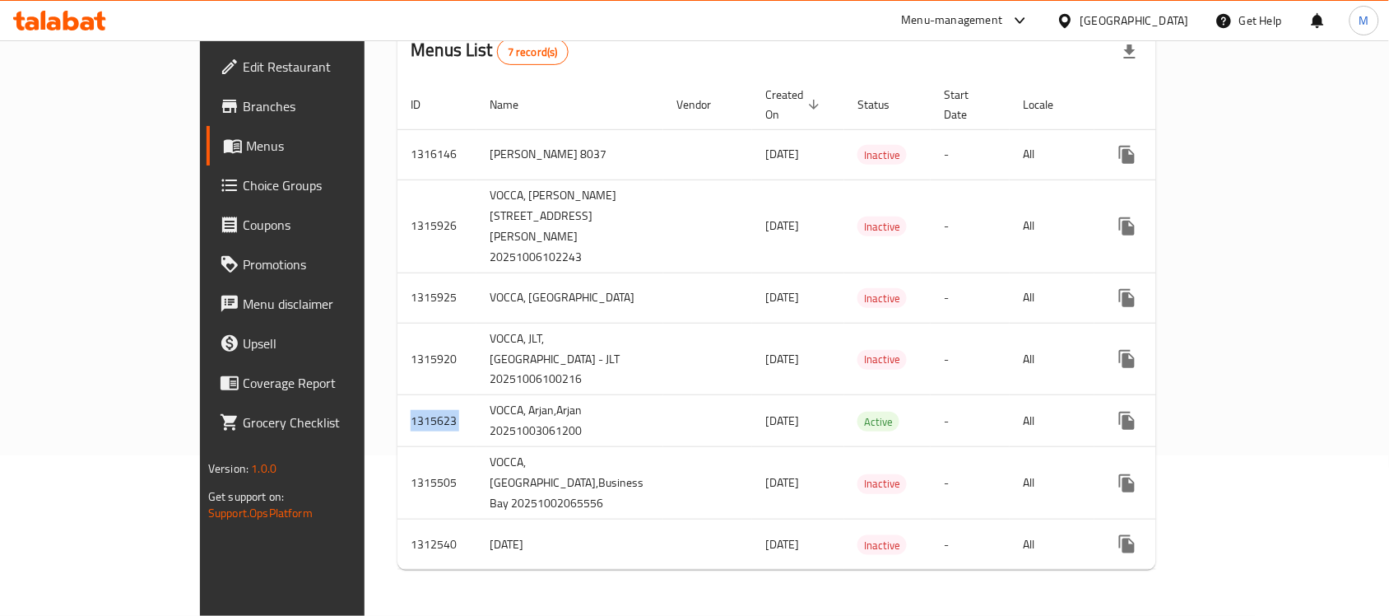
copy td "1315623"
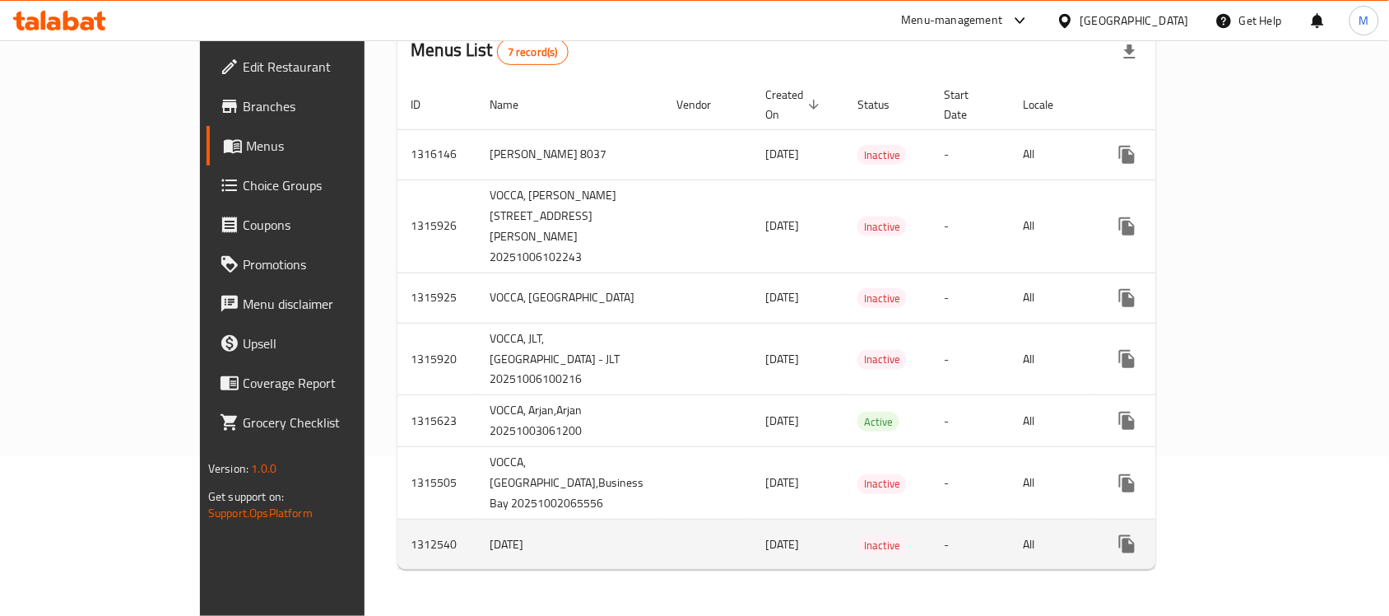
click at [397, 539] on td "1312540" at bounding box center [436, 544] width 79 height 50
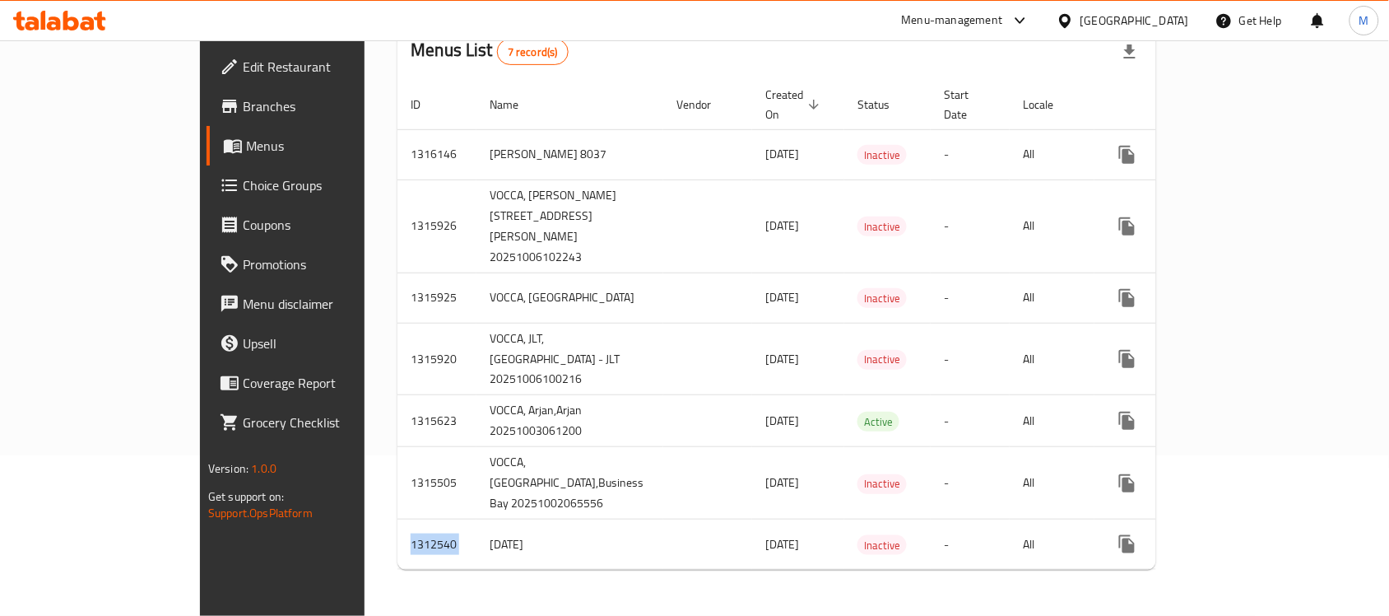
copy td "1312540"
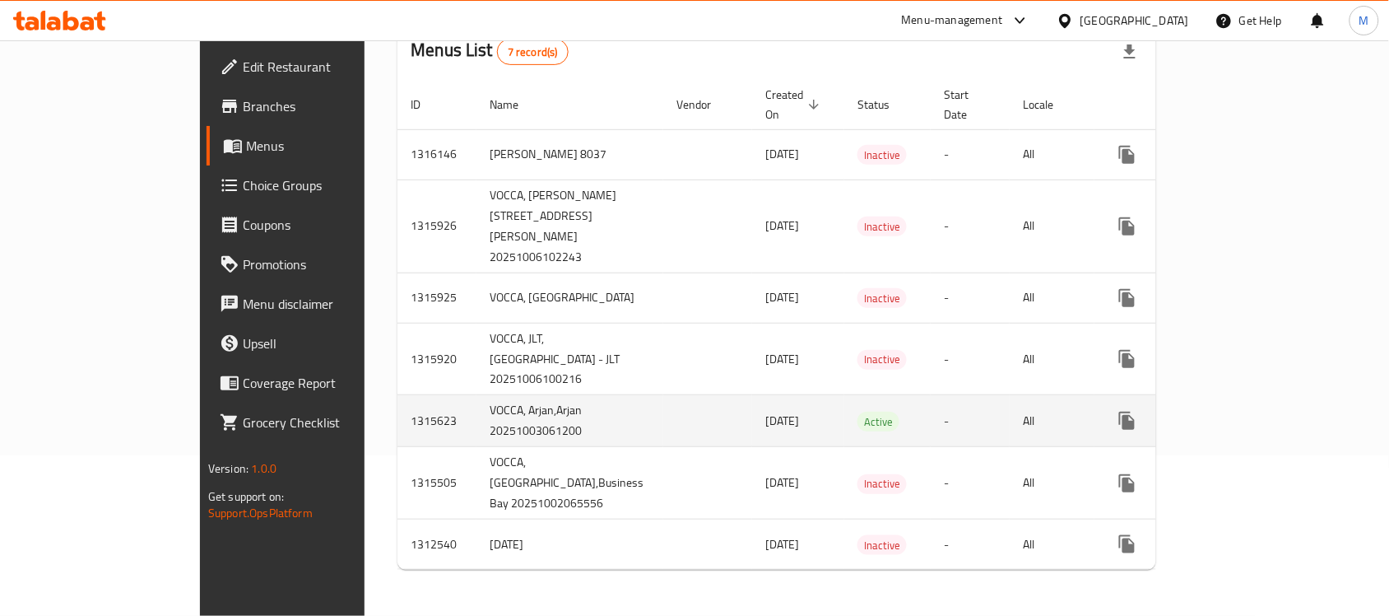
click at [476, 421] on td "VOCCA, Arjan,Arjan 20251003061200" at bounding box center [569, 421] width 187 height 52
copy td "20251003061200"
click at [397, 410] on td "1315623" at bounding box center [436, 421] width 79 height 52
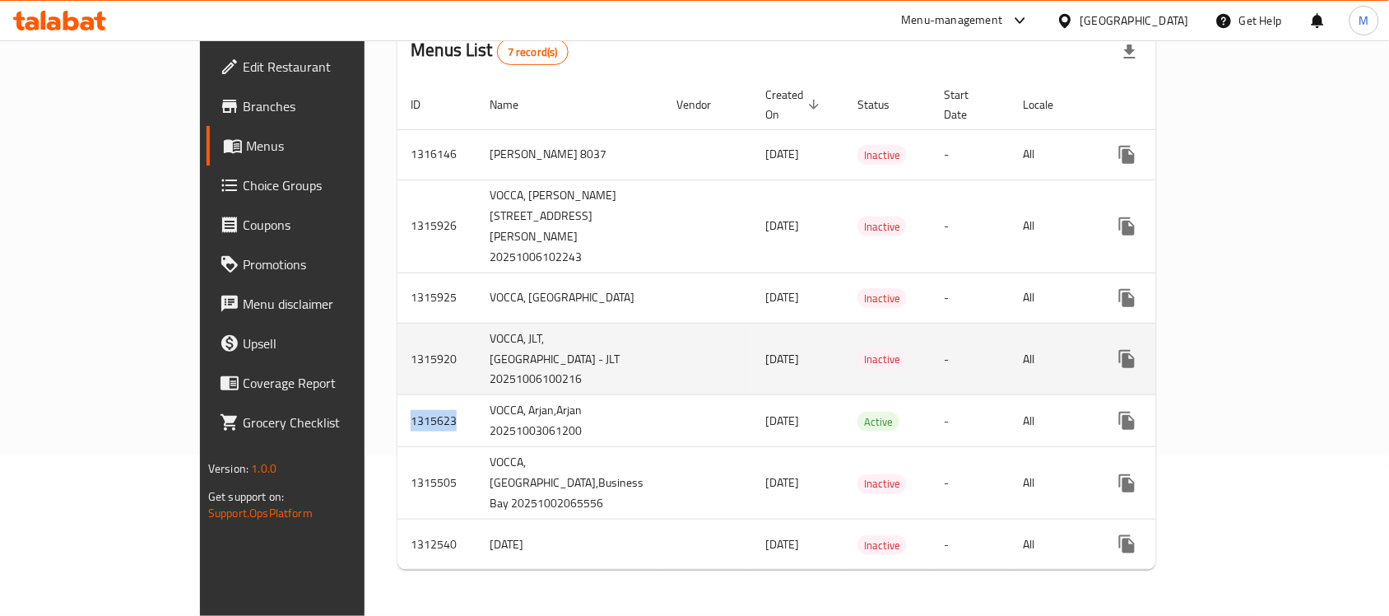
copy td "1315623"
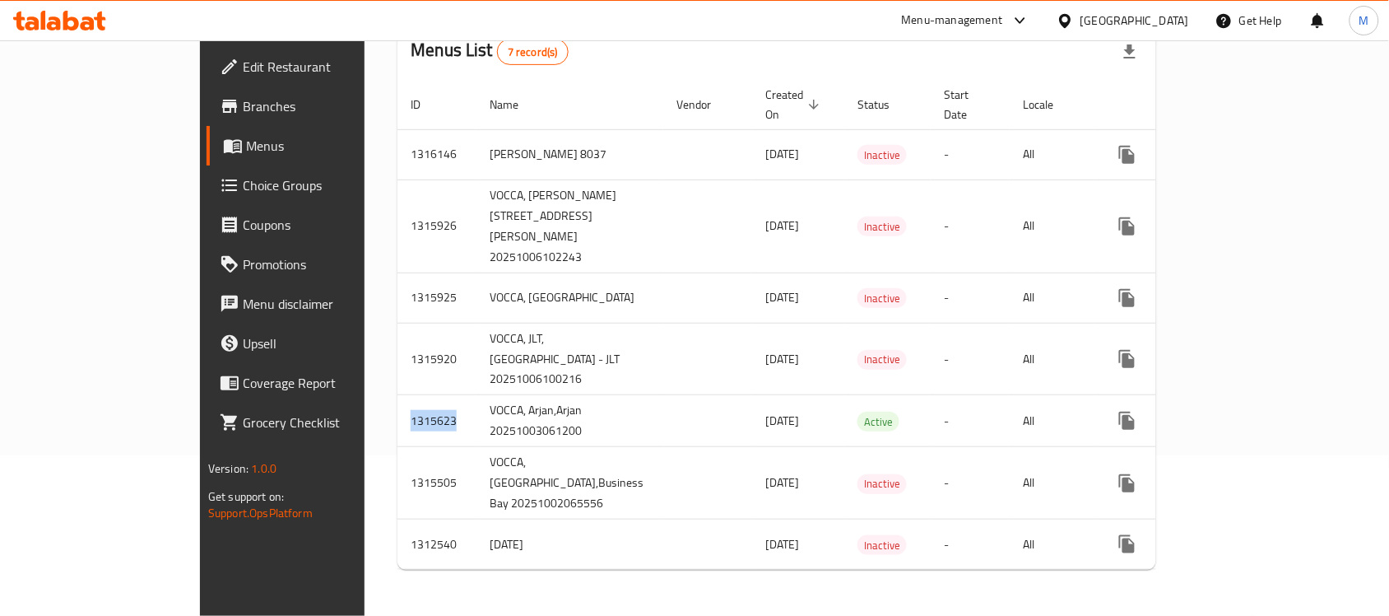
copy td "1315623"
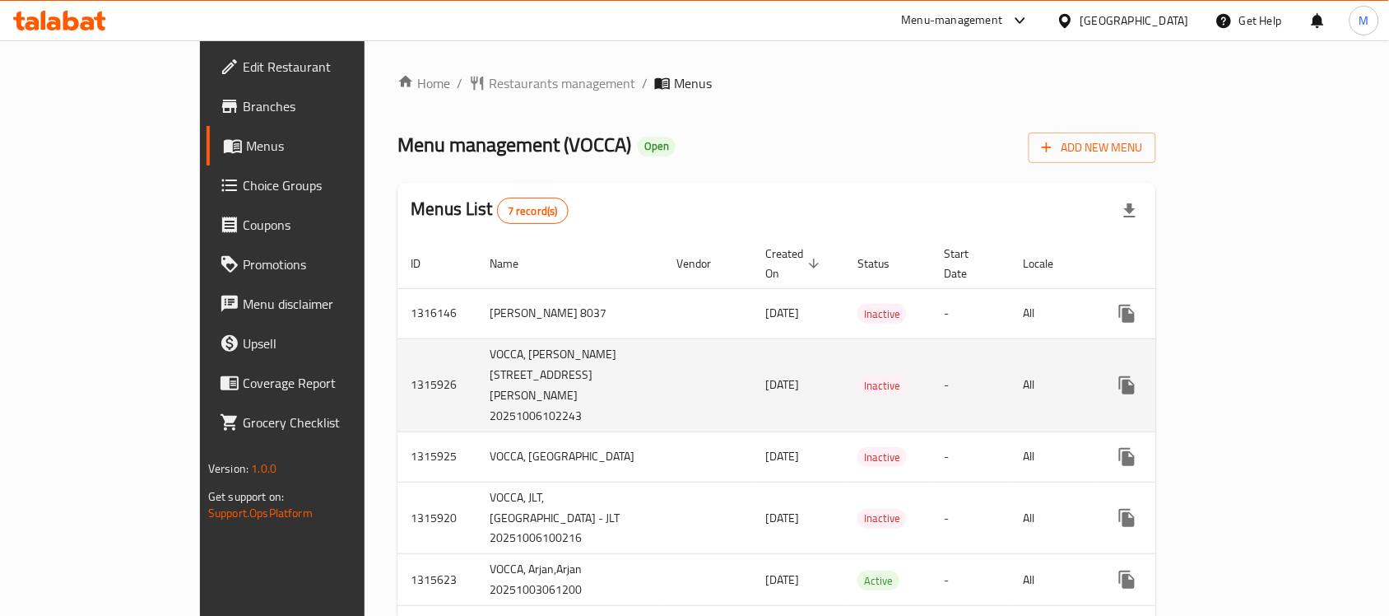
scroll to position [226, 0]
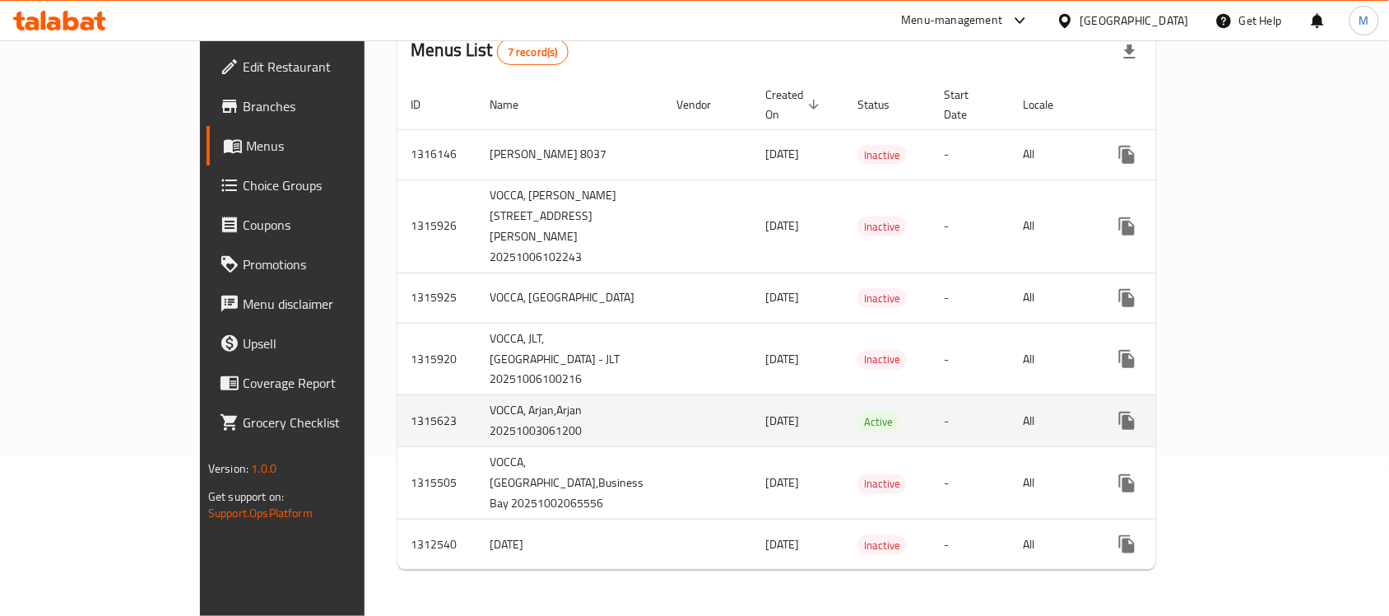
click at [476, 421] on td "VOCCA, Arjan,Arjan 20251003061200" at bounding box center [569, 421] width 187 height 52
drag, startPoint x: 417, startPoint y: 421, endPoint x: 416, endPoint y: 409, distance: 11.6
click at [476, 409] on td "VOCCA, Arjan,Arjan 20251003061200" at bounding box center [569, 421] width 187 height 52
